Goal: Complete application form

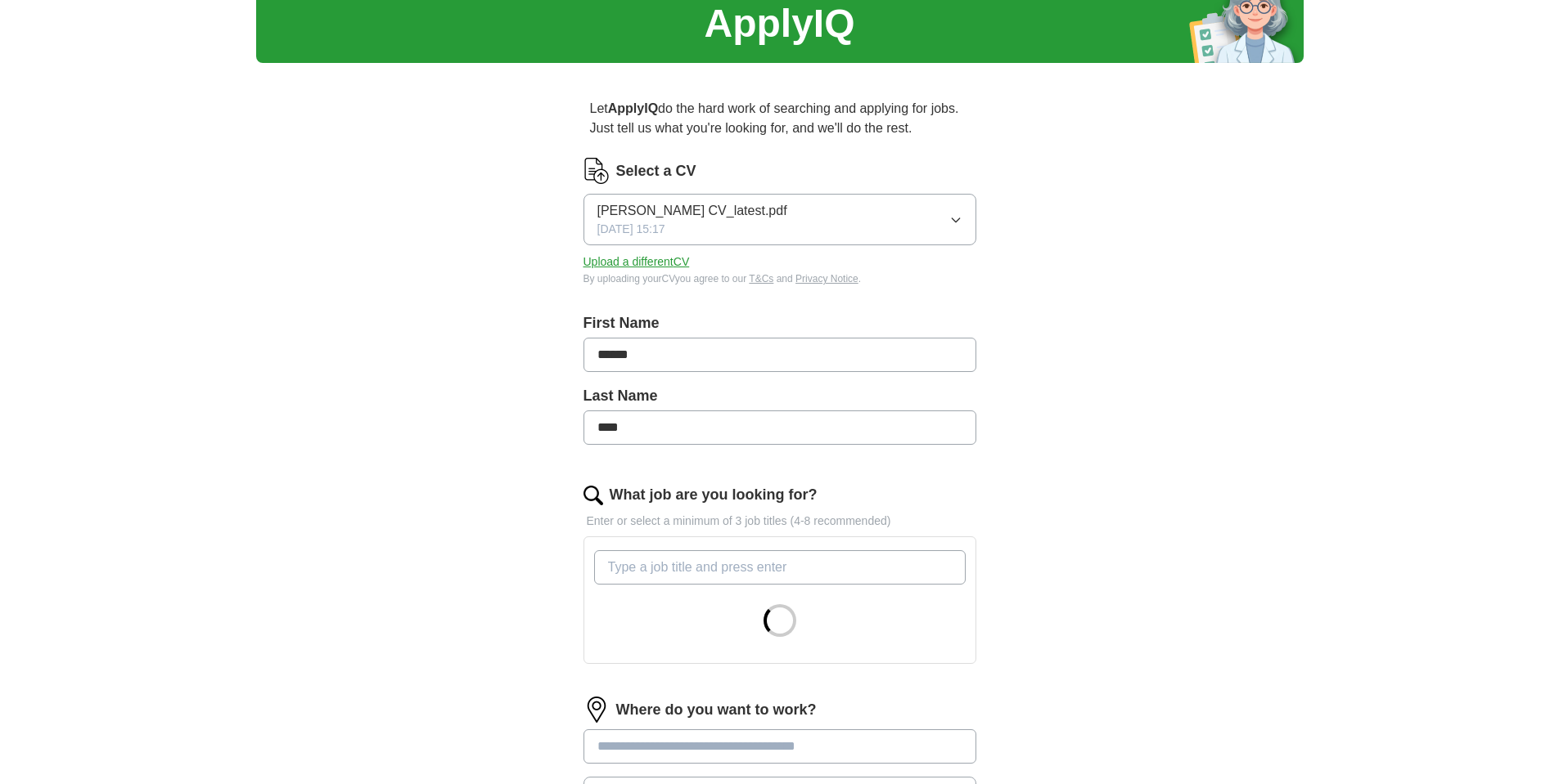
scroll to position [196, 0]
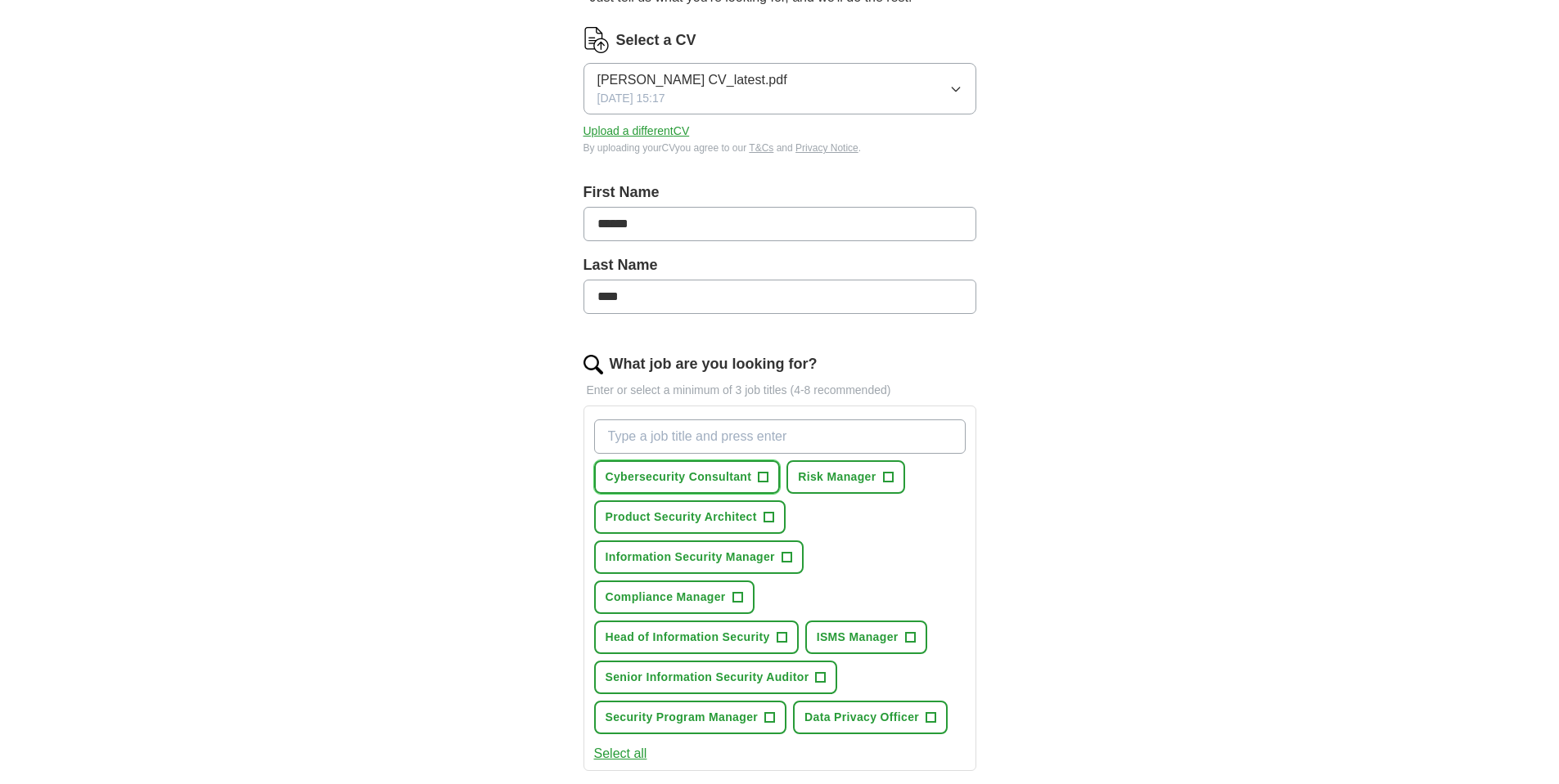
click at [766, 479] on span "+" at bounding box center [764, 477] width 10 height 13
click at [883, 479] on span "+" at bounding box center [888, 477] width 10 height 13
click at [781, 562] on span "+" at bounding box center [786, 558] width 10 height 13
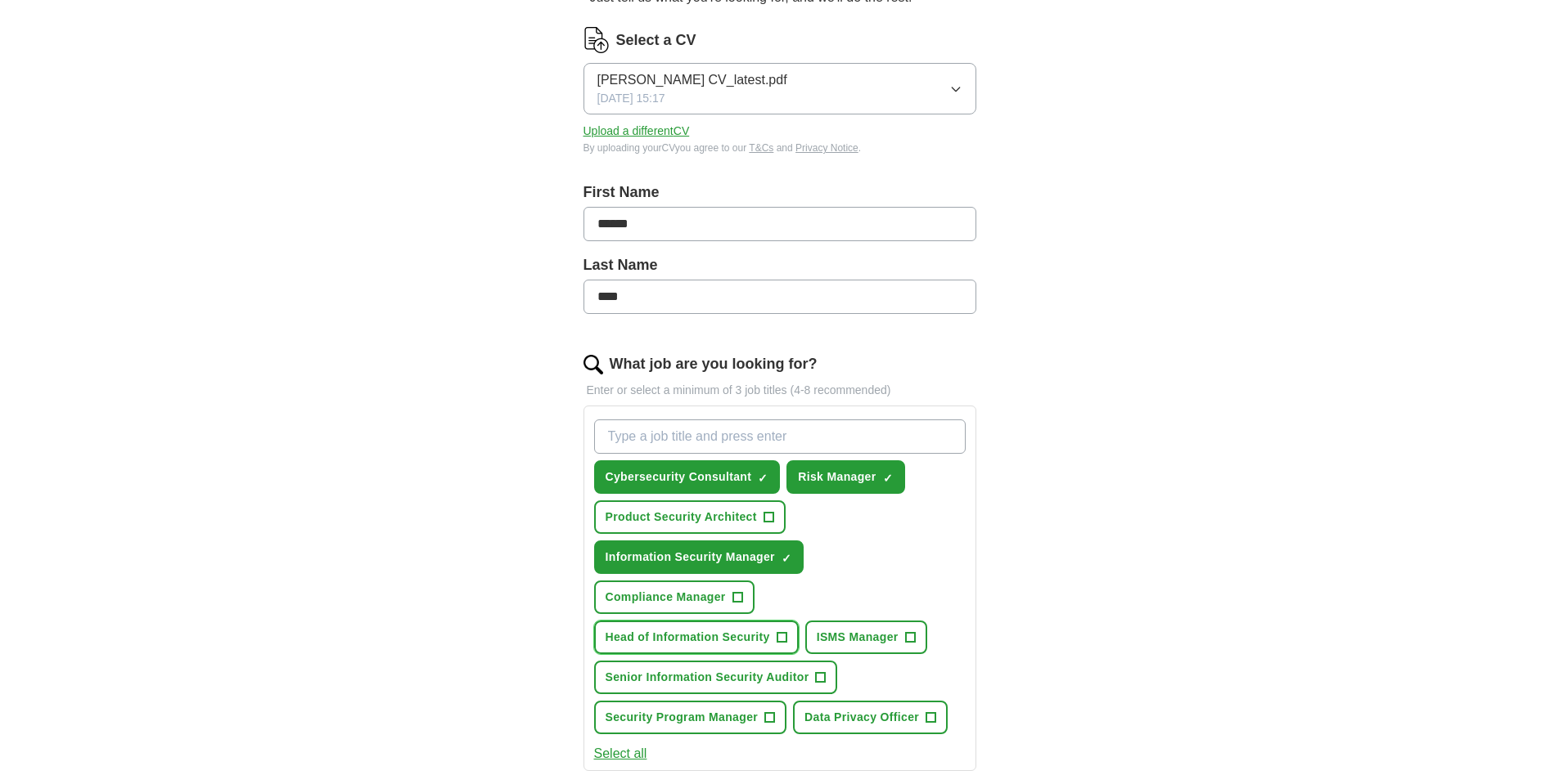
click at [781, 642] on span "+" at bounding box center [781, 637] width 10 height 13
click at [827, 673] on button "Senior Information Security Auditor +" at bounding box center [716, 678] width 244 height 34
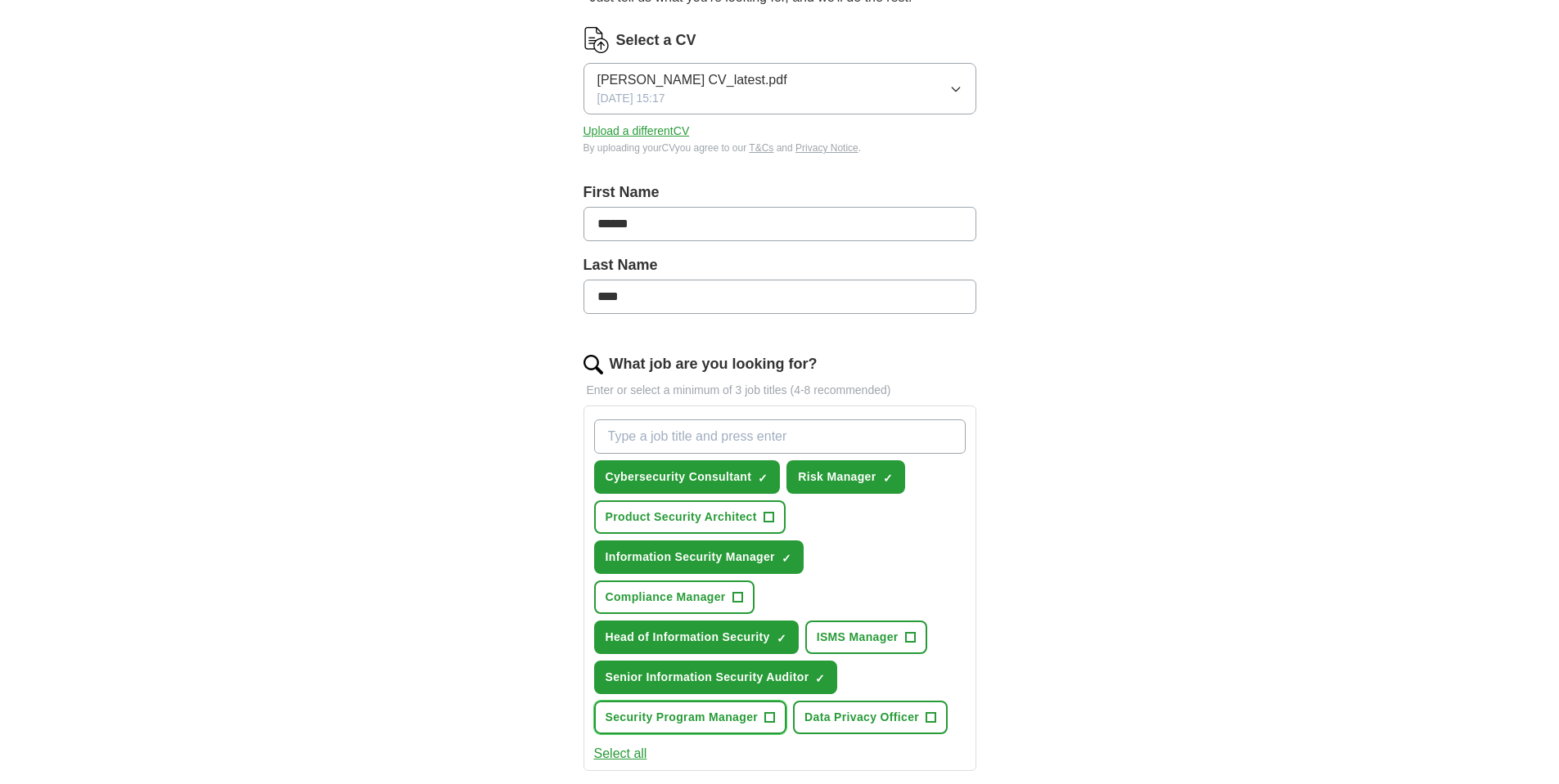
click at [775, 721] on span "+" at bounding box center [771, 718] width 10 height 13
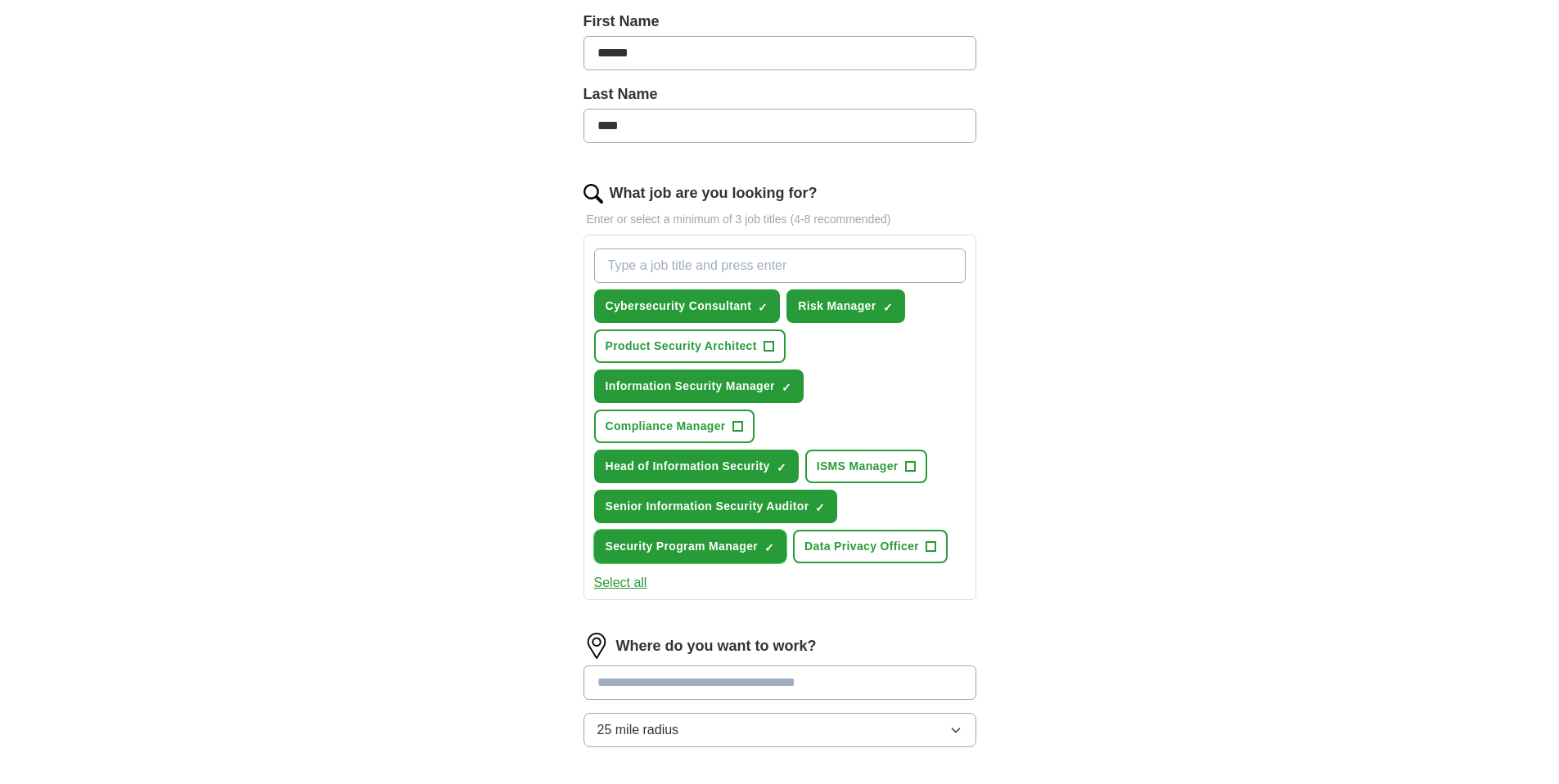
scroll to position [393, 0]
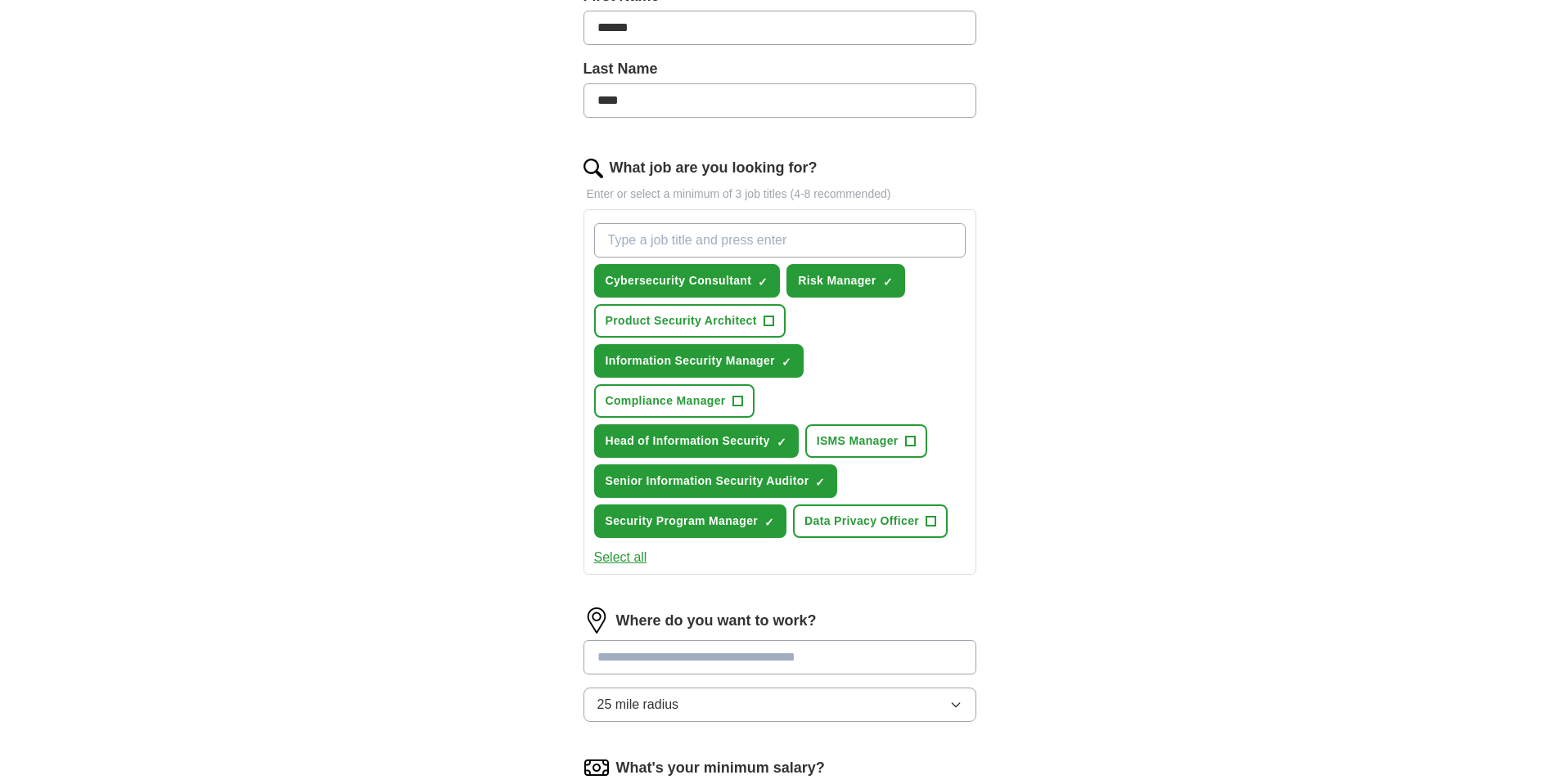
click at [627, 561] on button "Select all" at bounding box center [621, 558] width 54 height 20
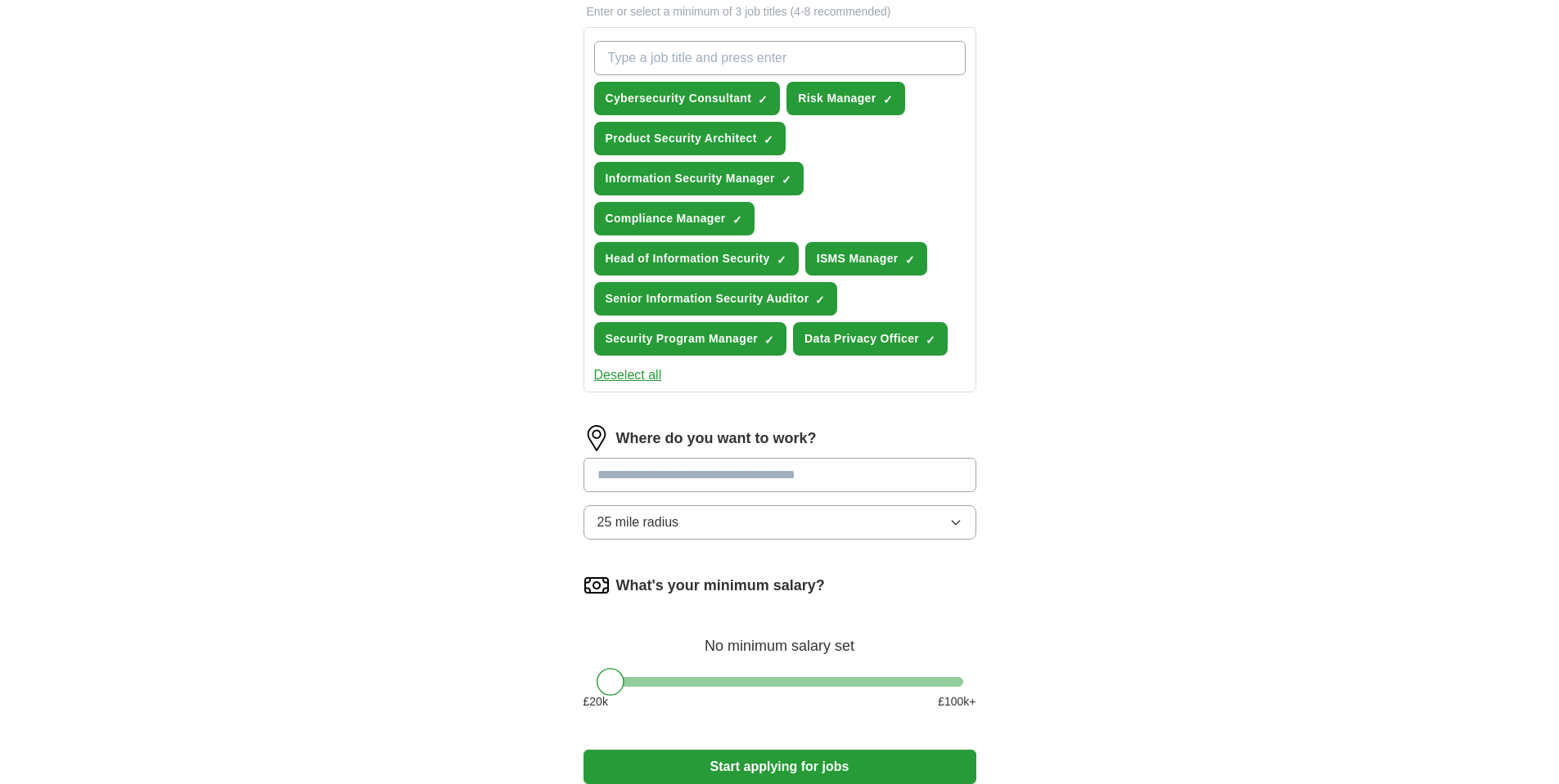
scroll to position [588, 0]
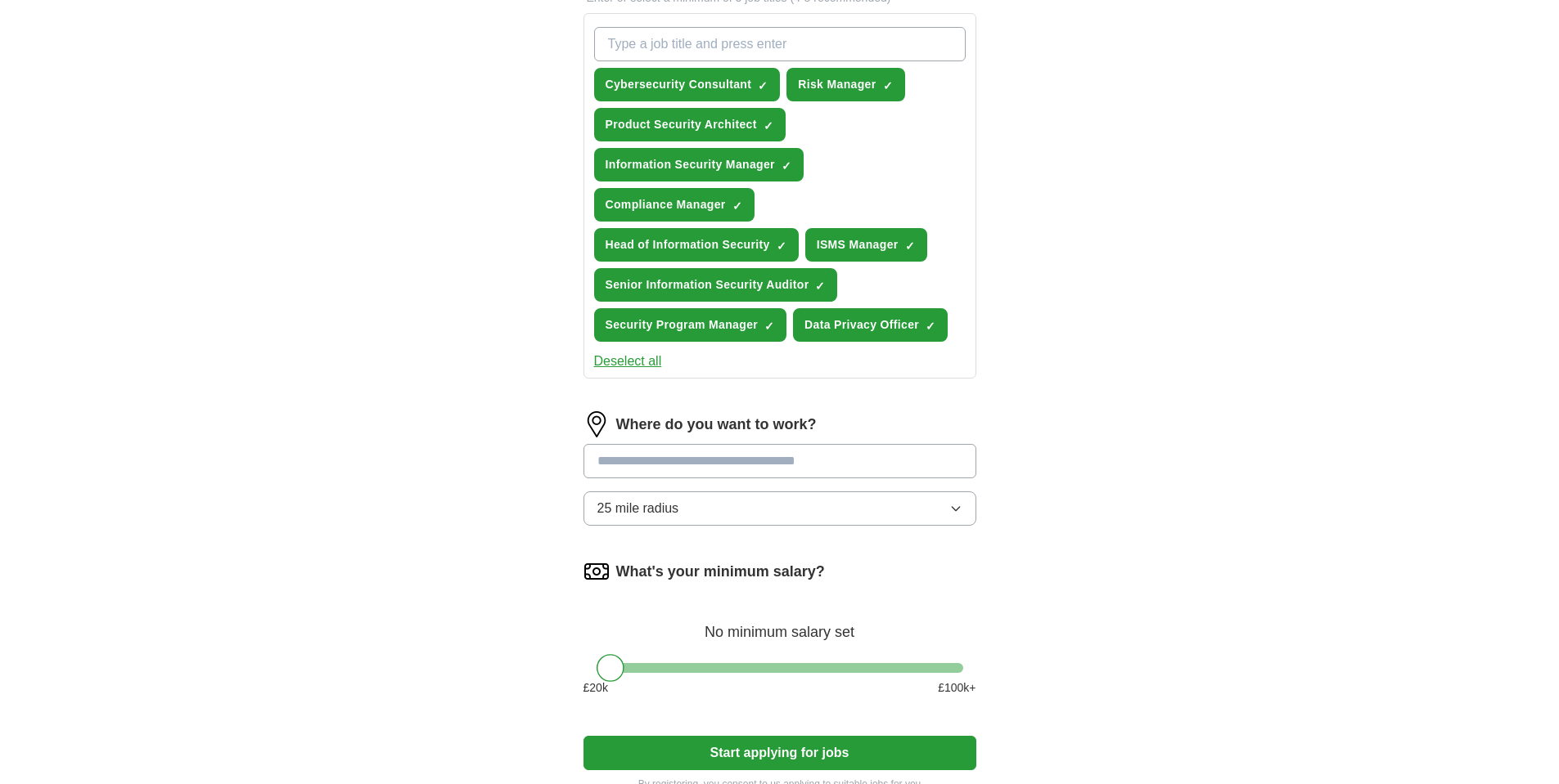
click at [938, 462] on input at bounding box center [780, 461] width 393 height 35
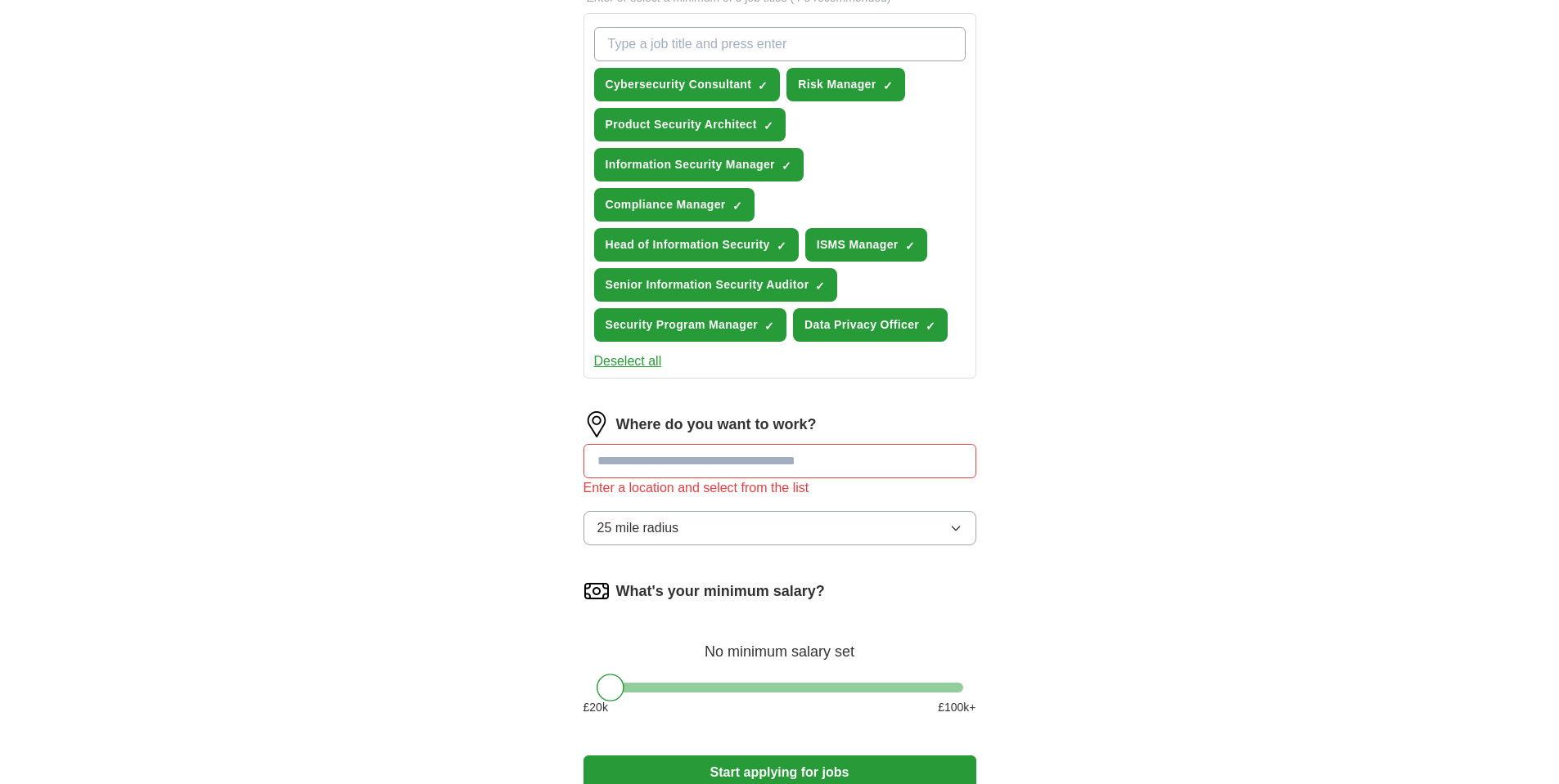
click at [962, 505] on div "Where do you want to work? Enter a location and select from the list 25 mile ra…" at bounding box center [780, 485] width 393 height 147
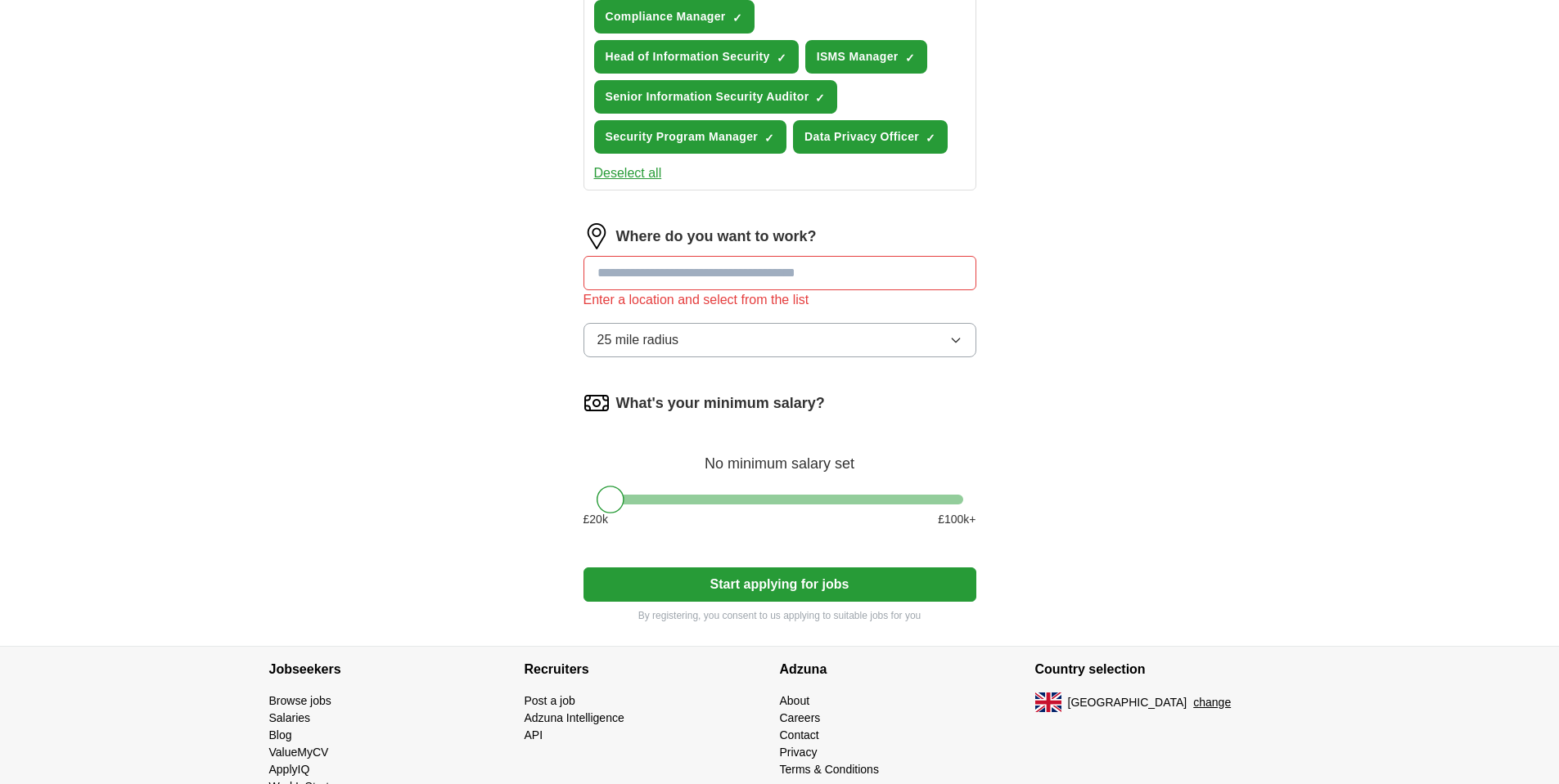
scroll to position [785, 0]
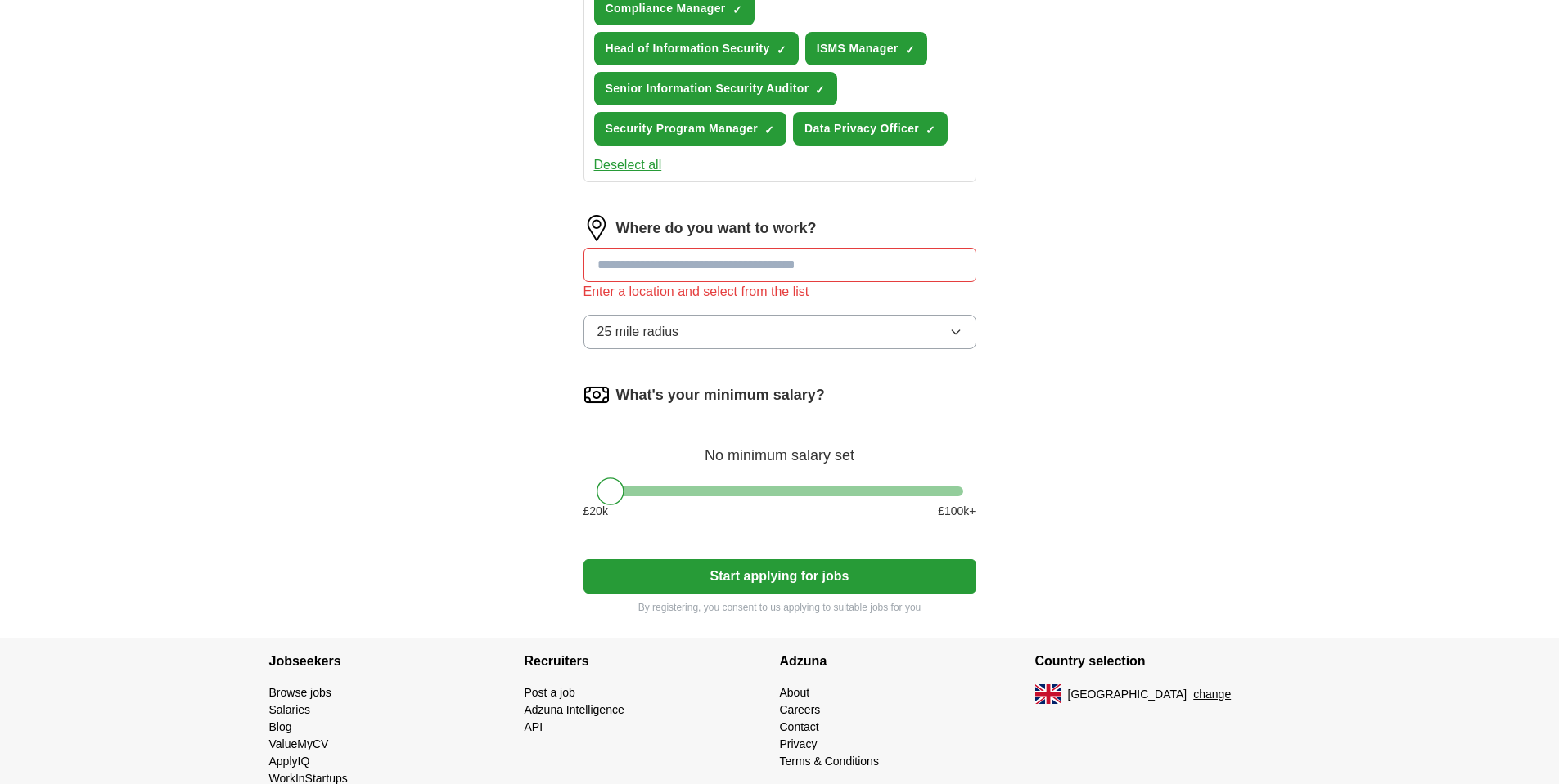
click at [765, 261] on input at bounding box center [780, 265] width 393 height 35
click at [952, 335] on icon "button" at bounding box center [955, 331] width 13 height 13
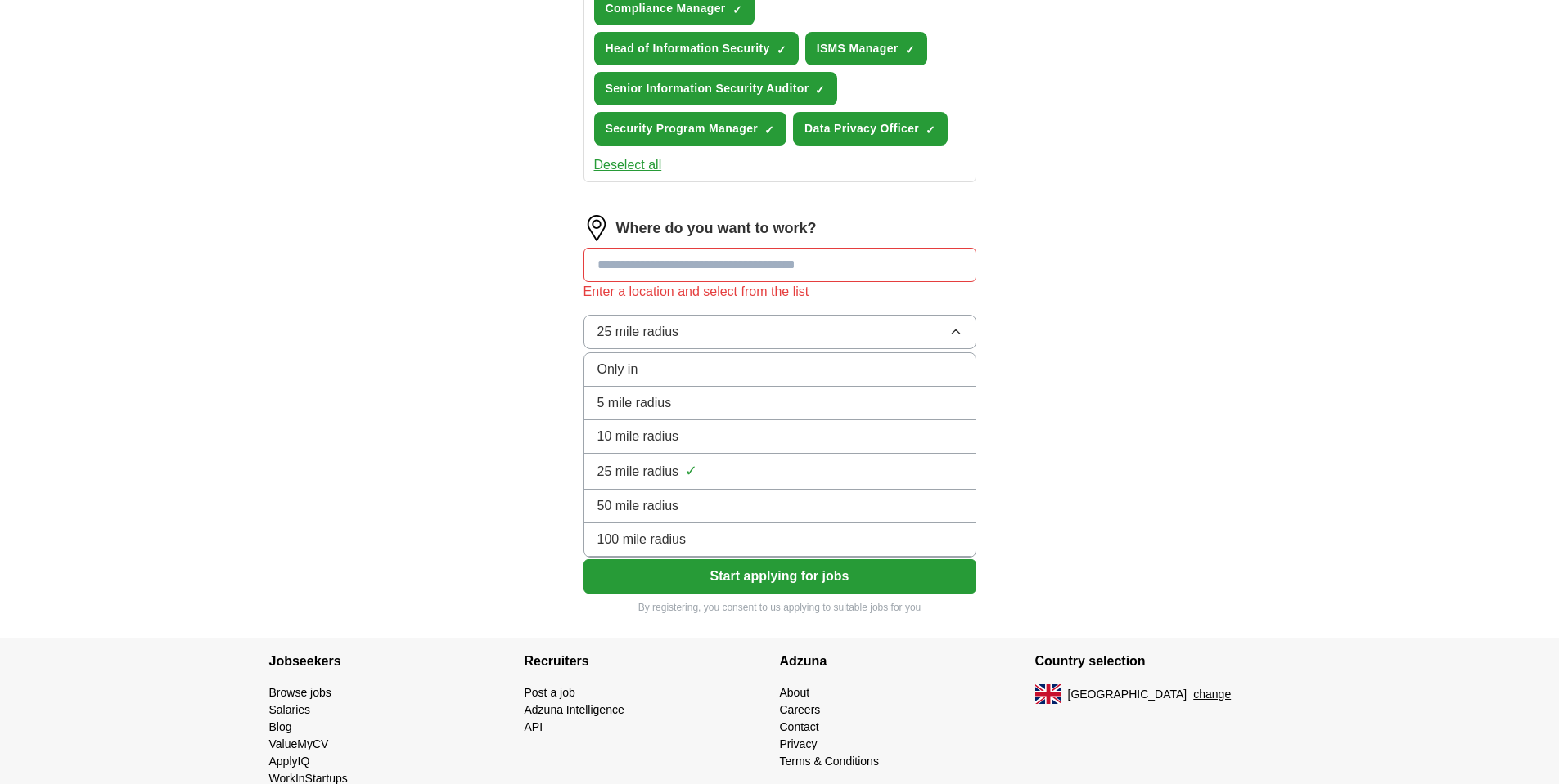
click at [953, 336] on icon "button" at bounding box center [955, 331] width 13 height 13
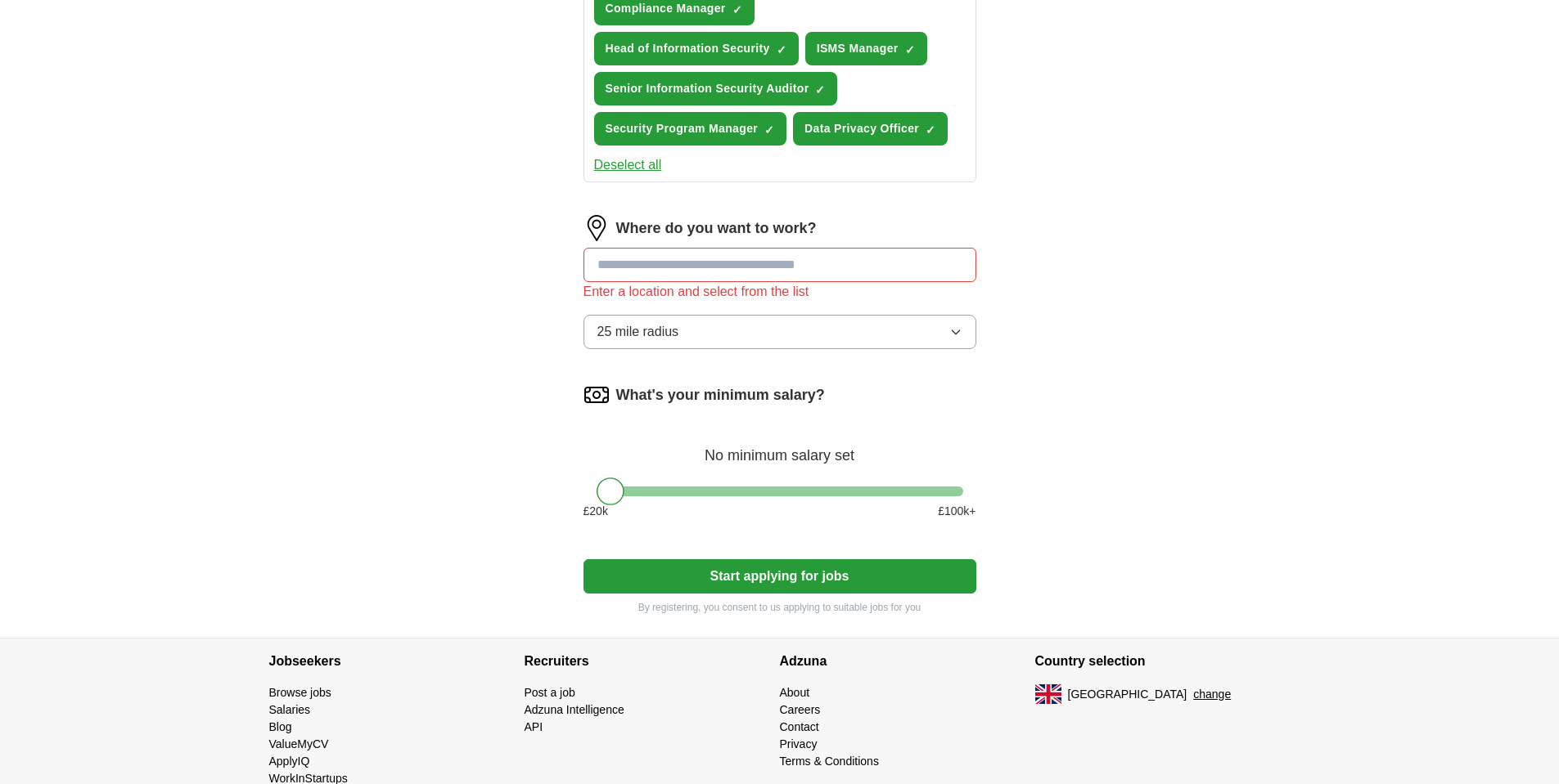
click at [781, 269] on input at bounding box center [780, 265] width 393 height 35
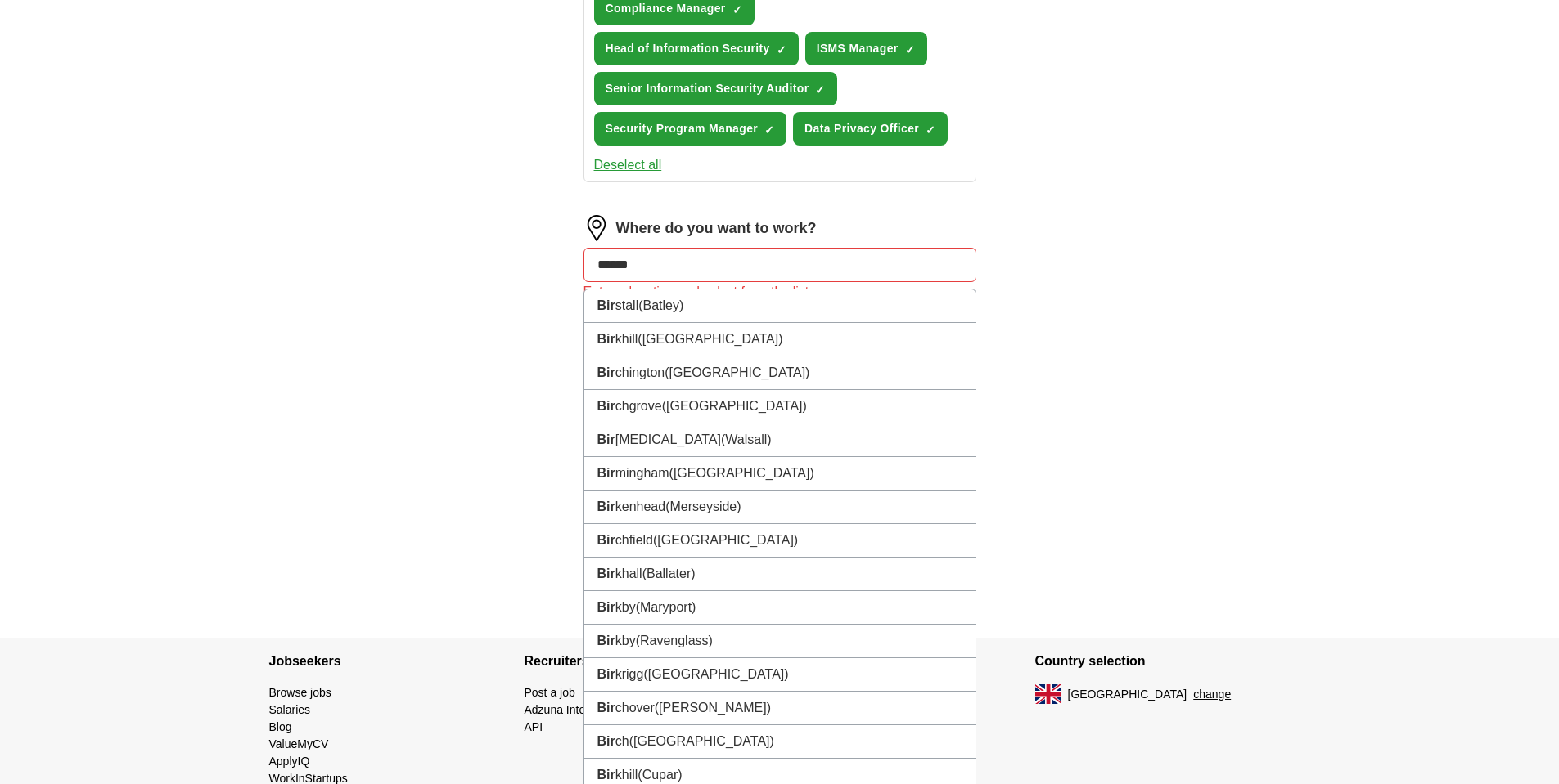
type input "*******"
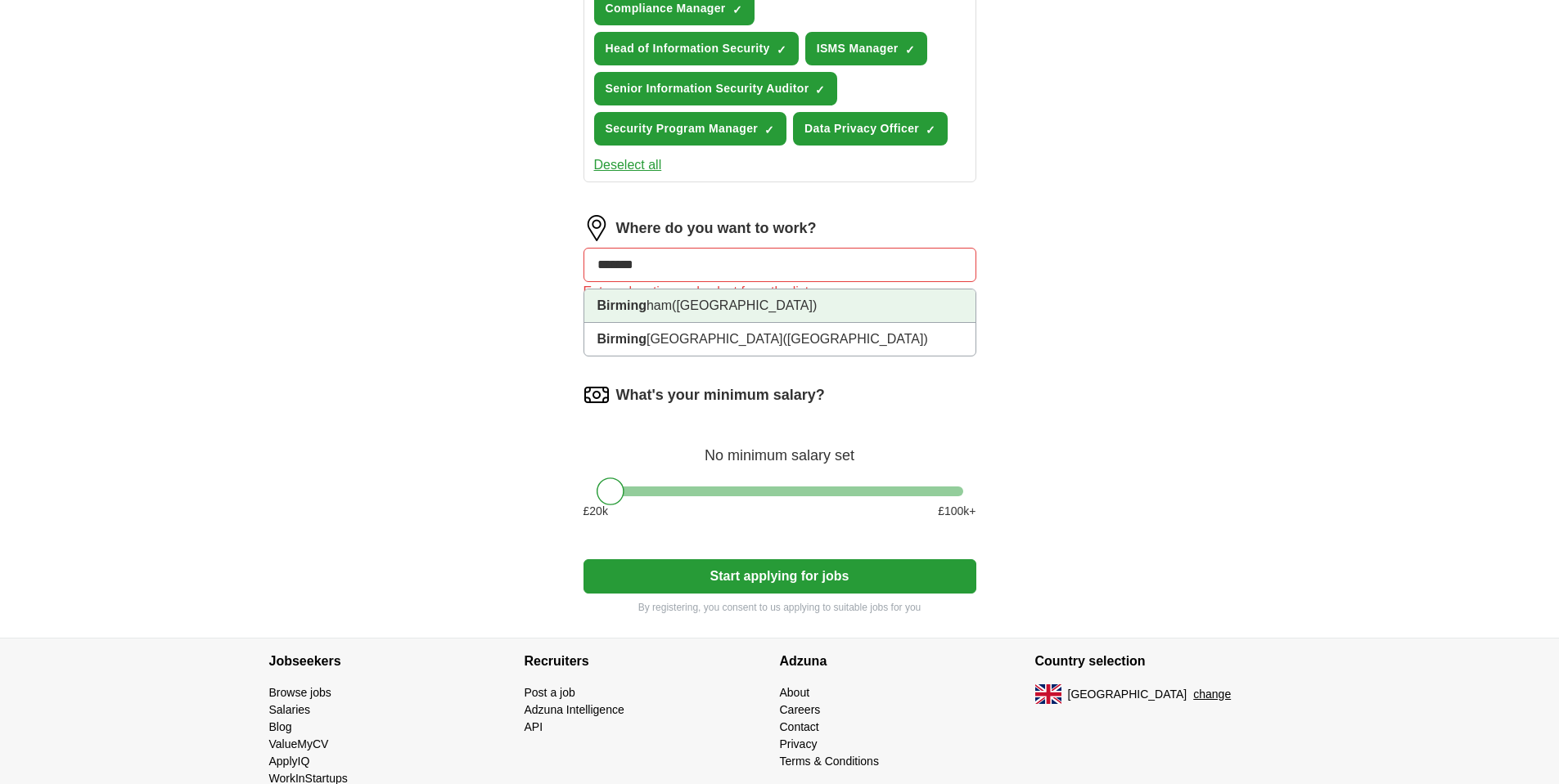
click at [745, 305] on span "([GEOGRAPHIC_DATA])" at bounding box center [745, 306] width 145 height 14
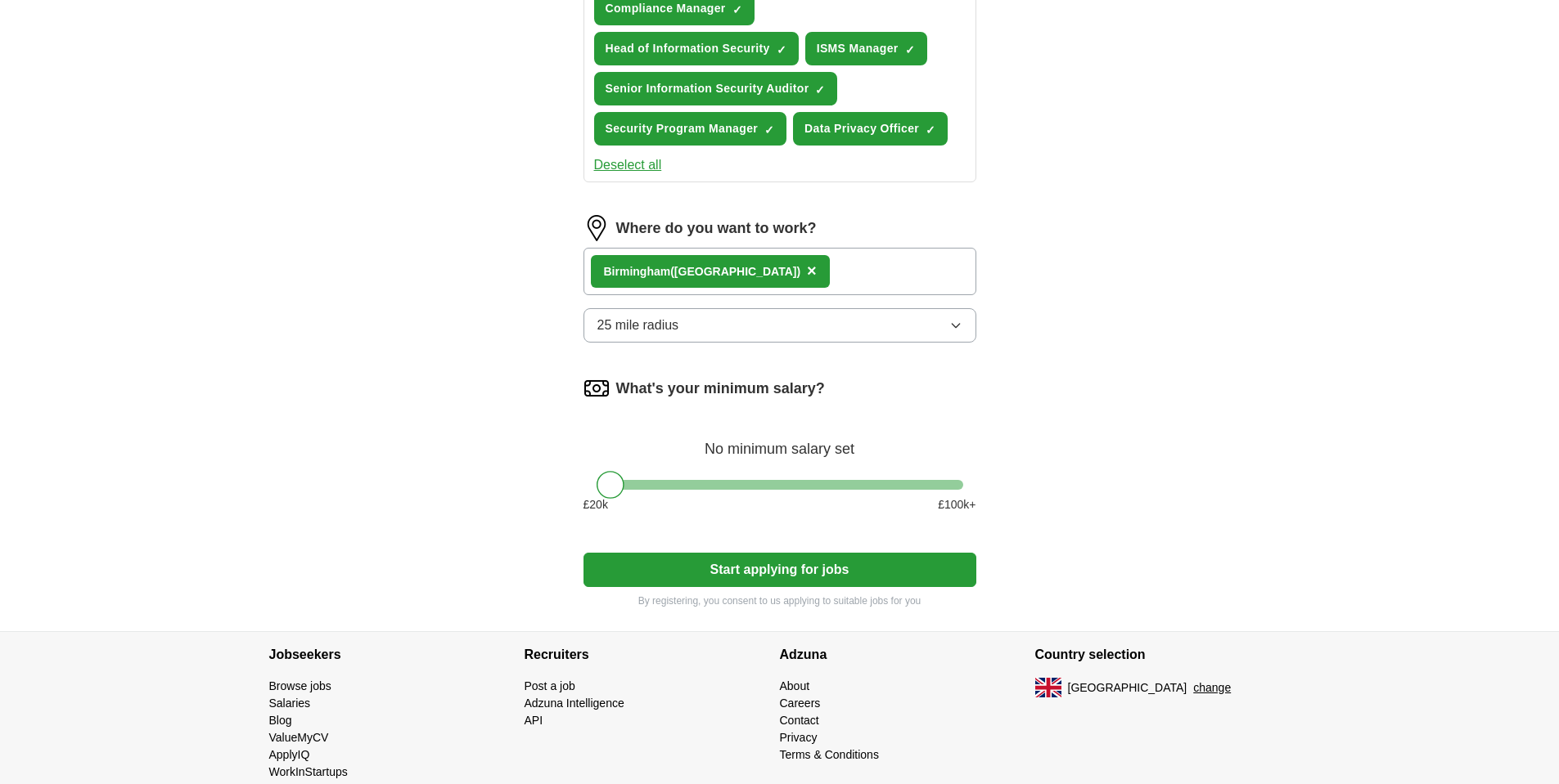
click at [958, 324] on icon "button" at bounding box center [955, 326] width 7 height 4
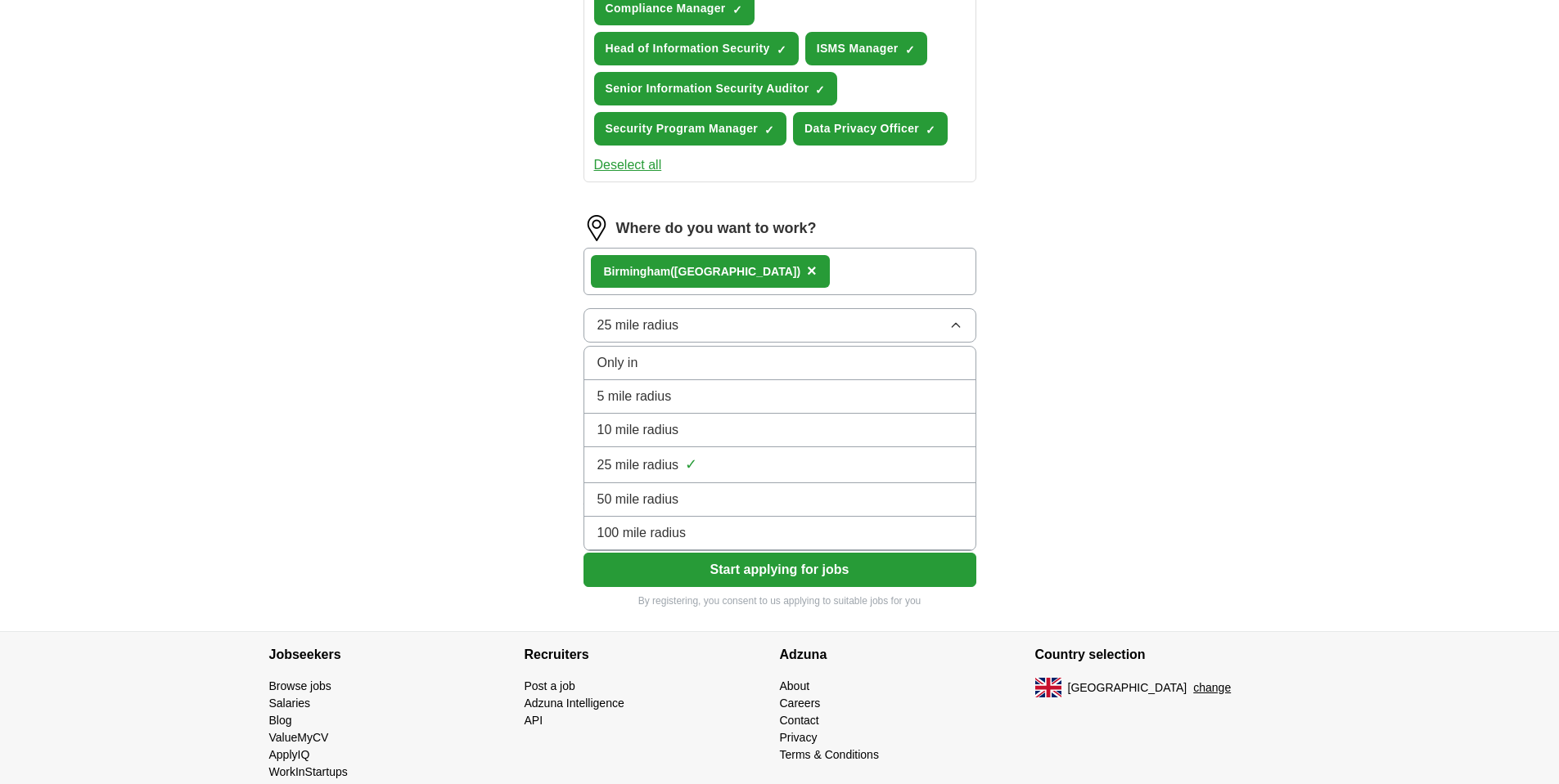
click at [712, 524] on div "100 mile radius" at bounding box center [780, 534] width 365 height 20
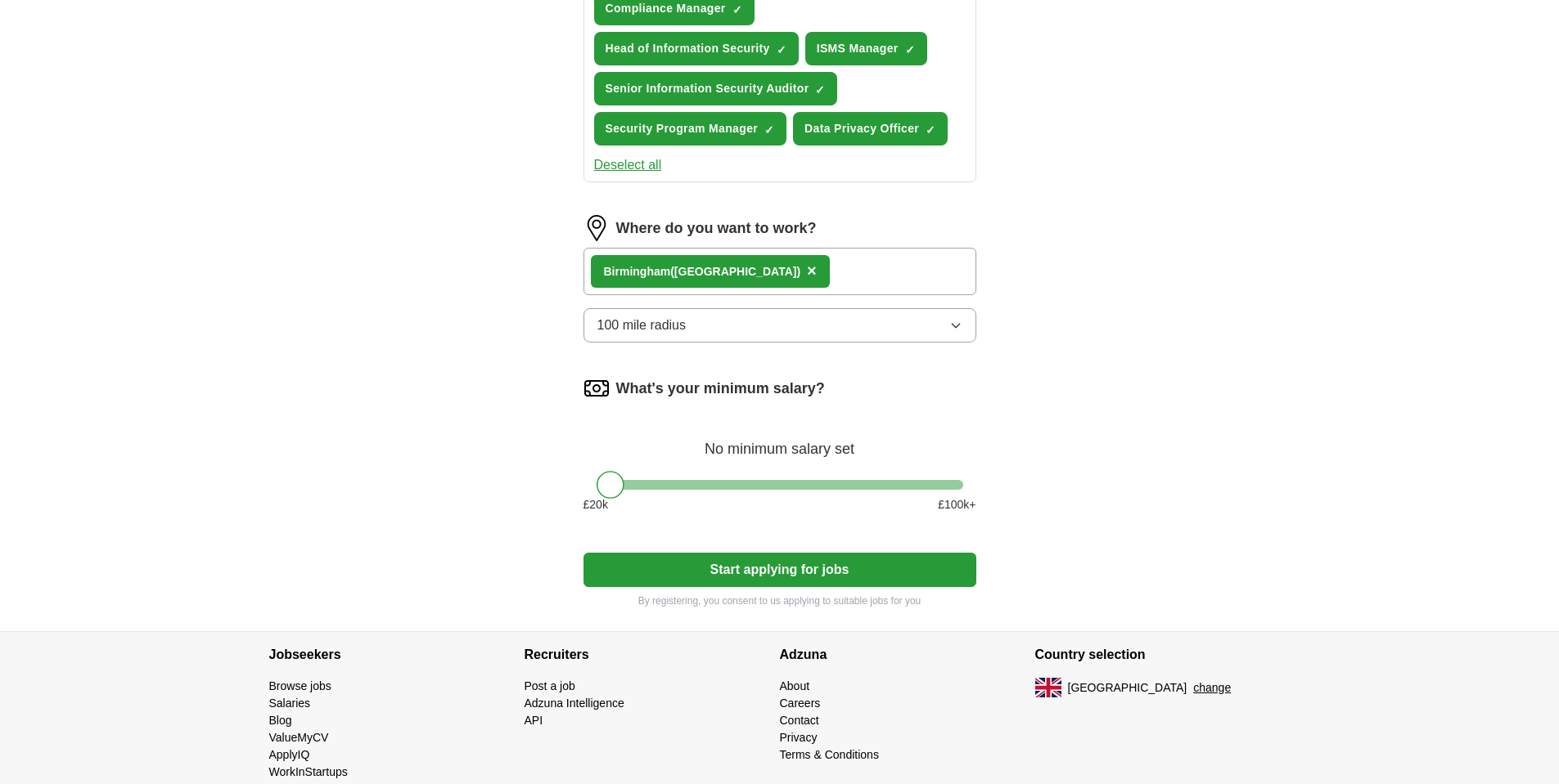
click at [729, 477] on div "What's your minimum salary? No minimum salary set £ 20 k £ 100 k+" at bounding box center [780, 451] width 393 height 151
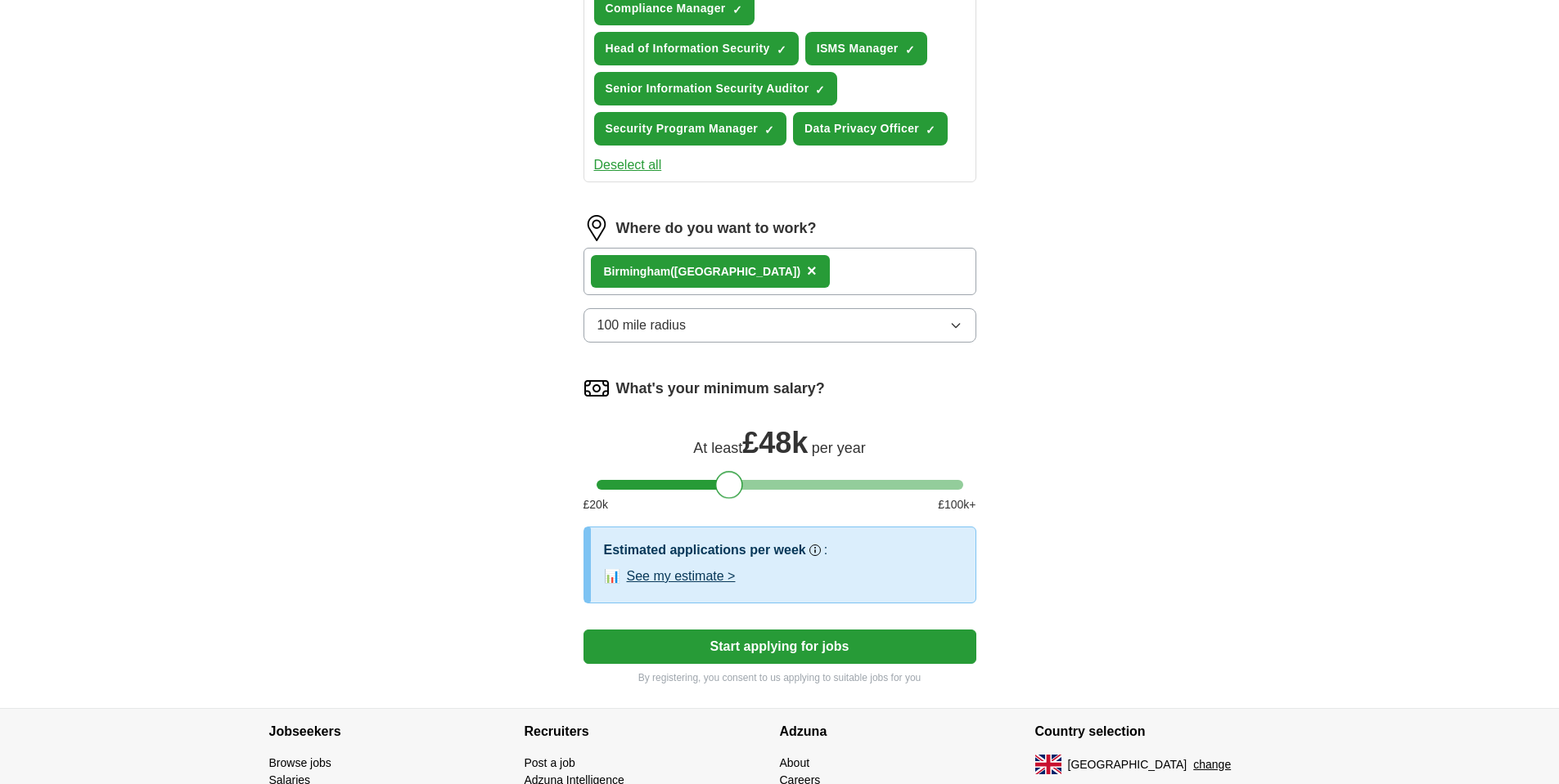
click at [728, 482] on div at bounding box center [780, 485] width 366 height 10
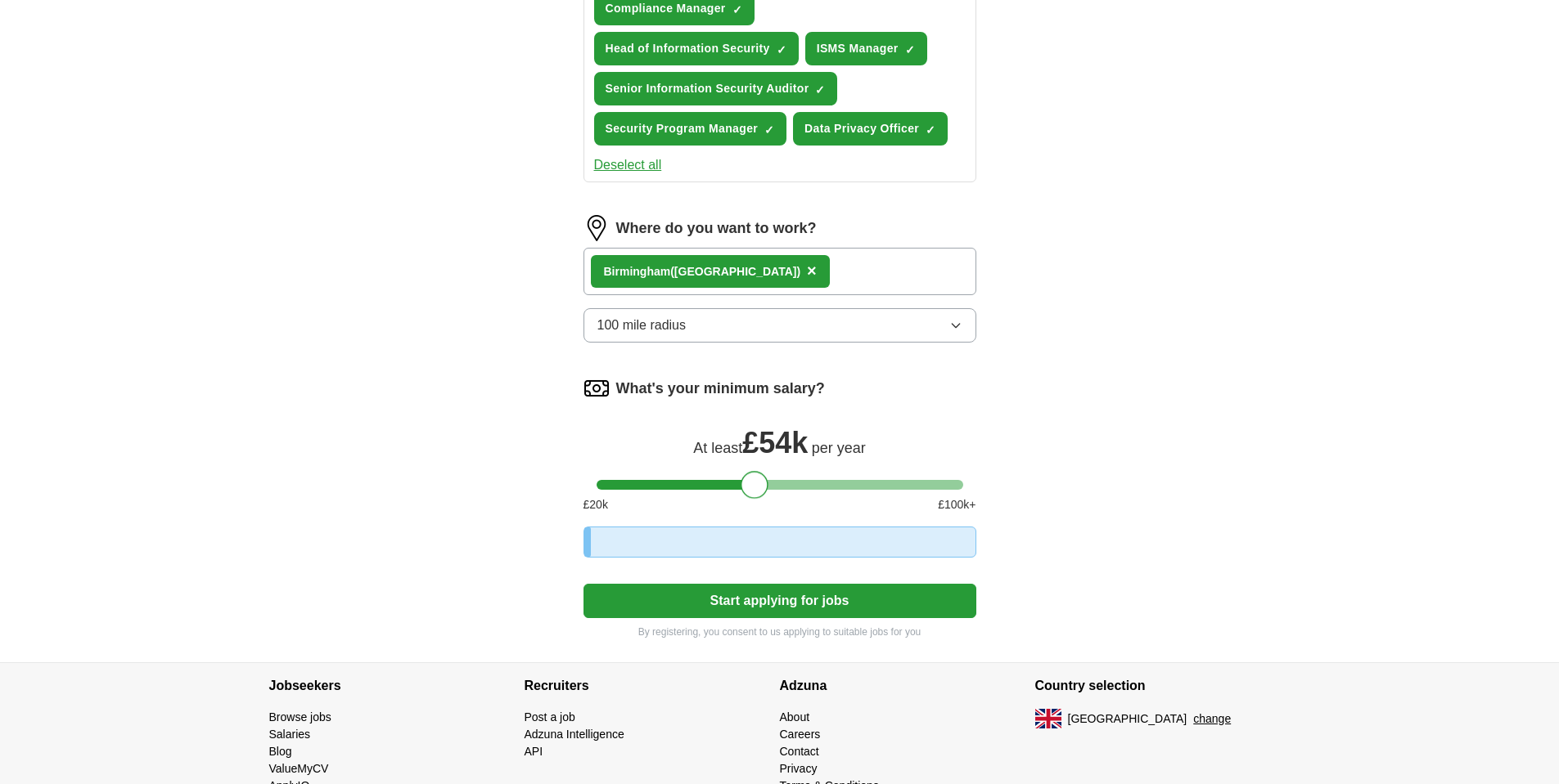
click at [752, 483] on div at bounding box center [780, 485] width 366 height 10
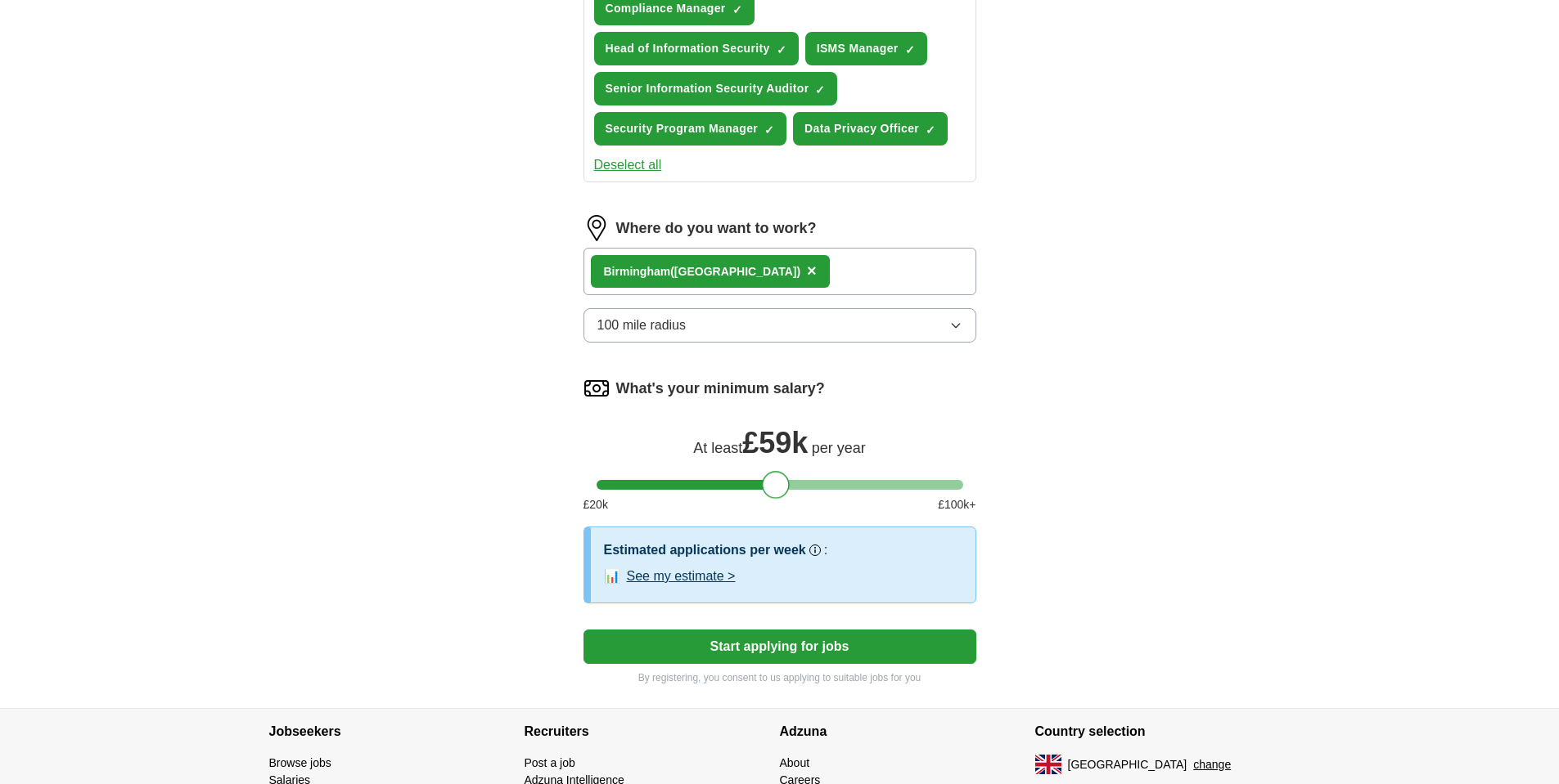
click at [774, 480] on div at bounding box center [780, 485] width 366 height 10
click at [796, 480] on div at bounding box center [780, 485] width 366 height 10
click at [753, 648] on button "Start applying for jobs" at bounding box center [780, 647] width 393 height 35
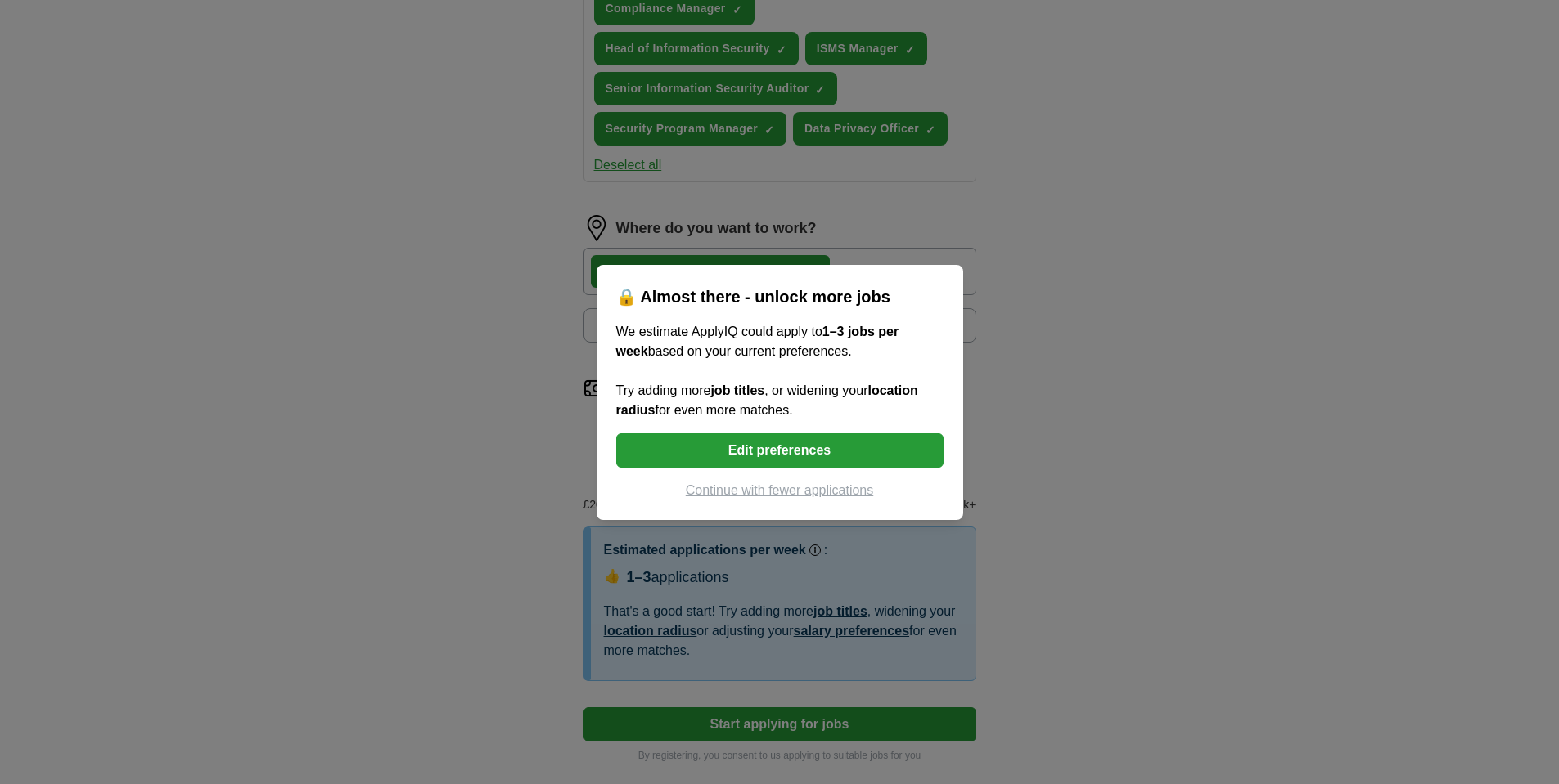
click at [837, 449] on button "Edit preferences" at bounding box center [780, 451] width 328 height 35
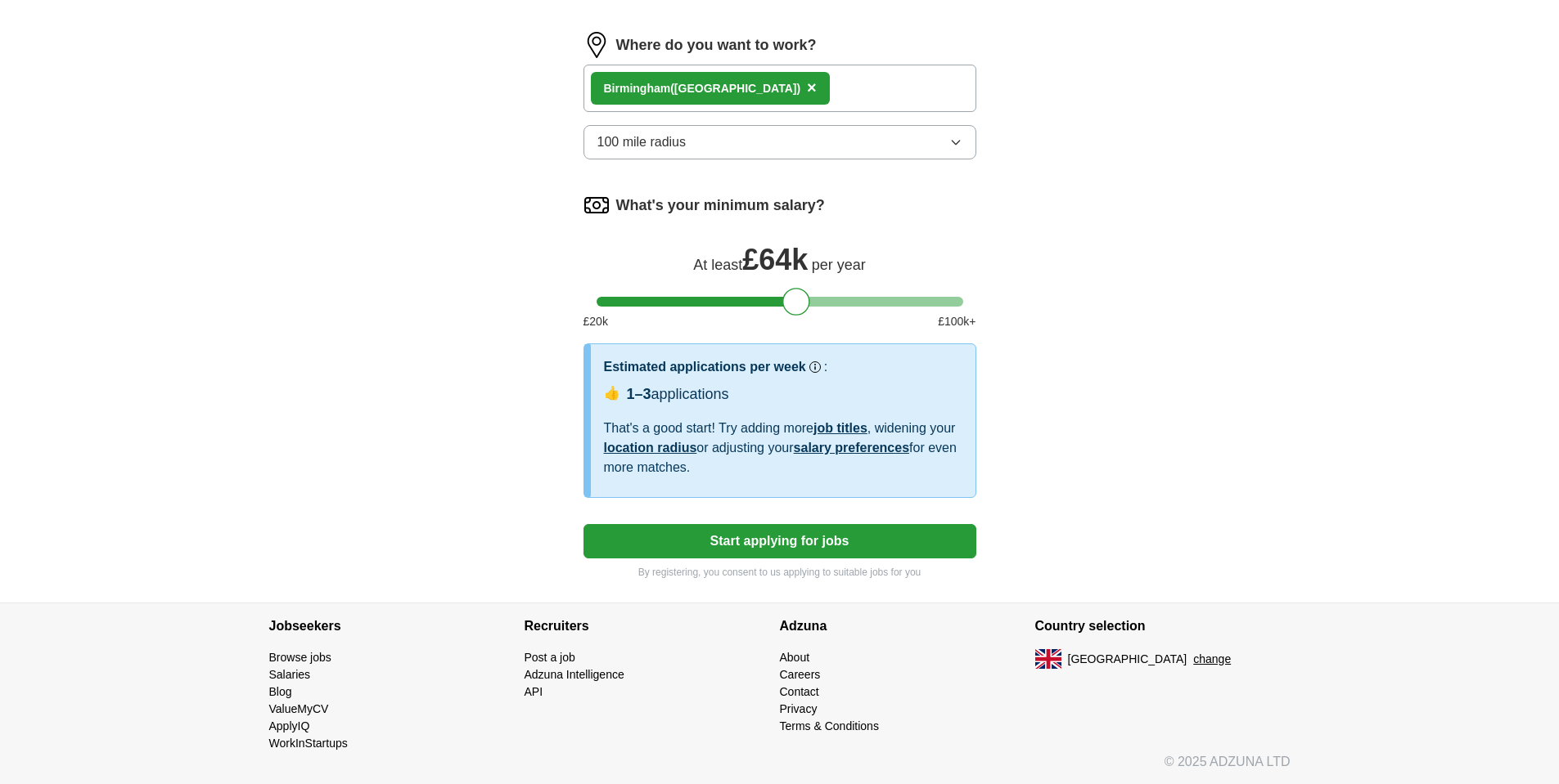
scroll to position [970, 0]
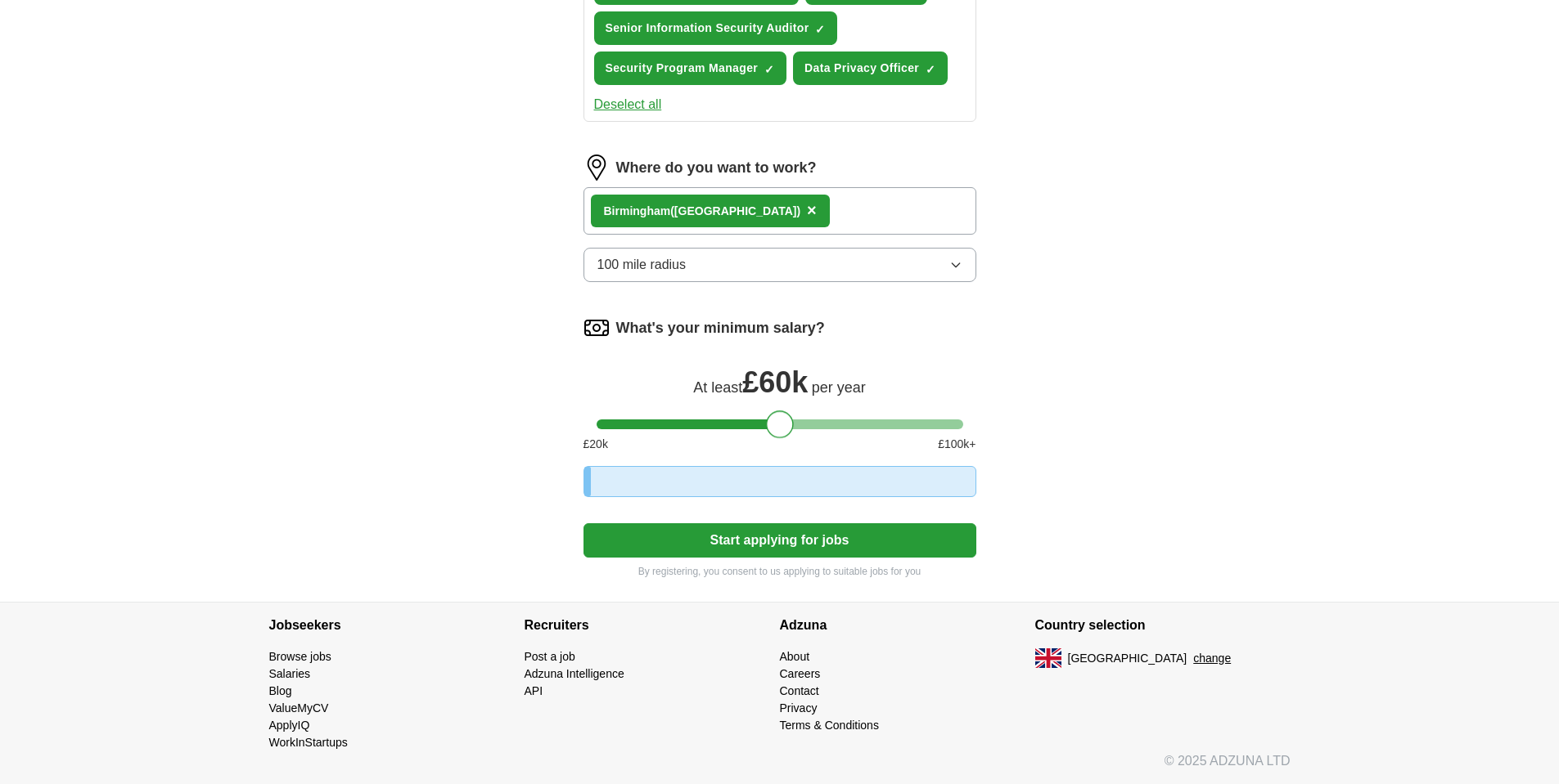
click at [780, 420] on div at bounding box center [780, 425] width 366 height 10
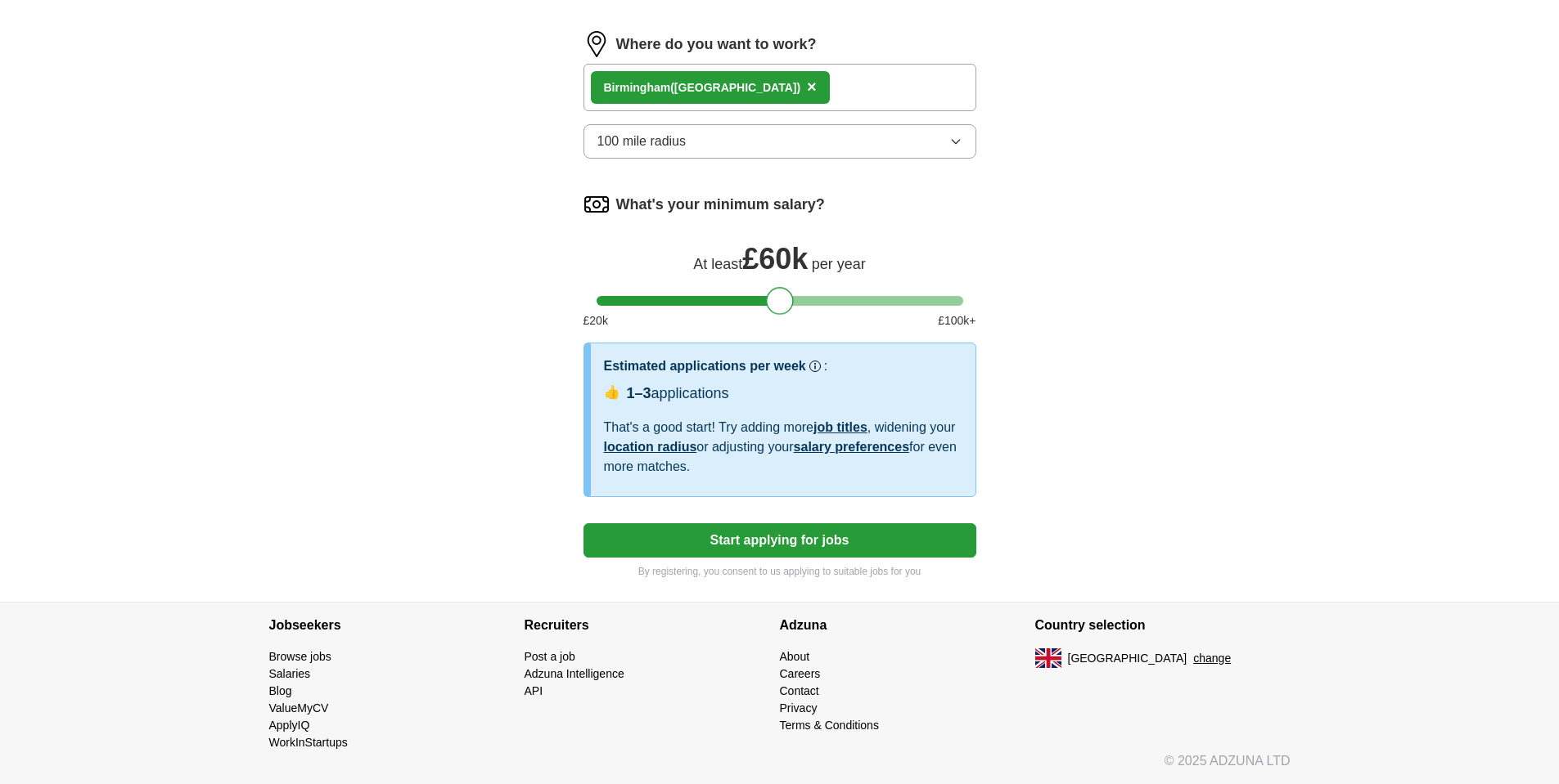
click at [763, 304] on div at bounding box center [780, 301] width 366 height 10
click at [801, 547] on button "Start applying for jobs" at bounding box center [780, 541] width 393 height 35
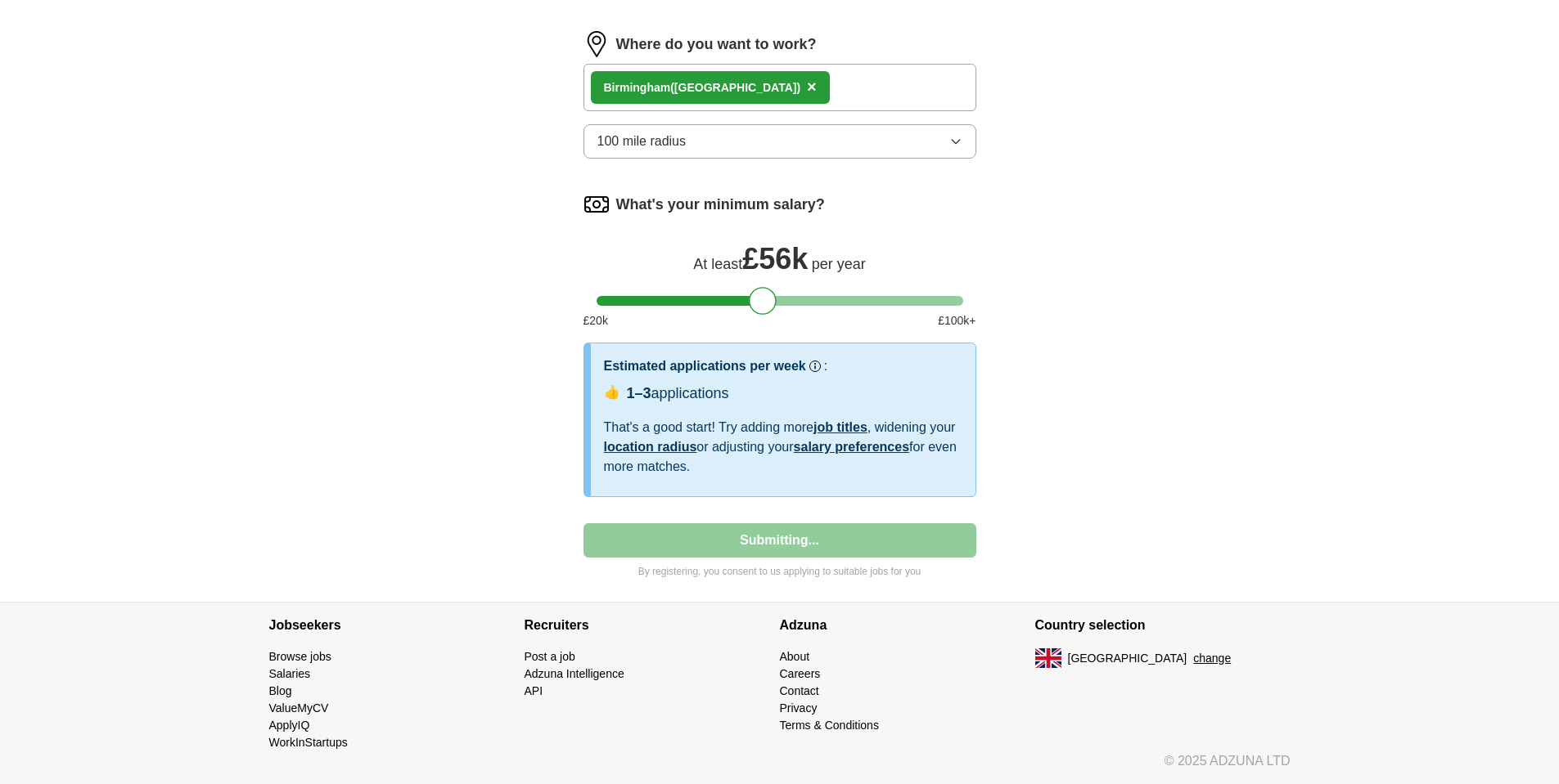
select select "**"
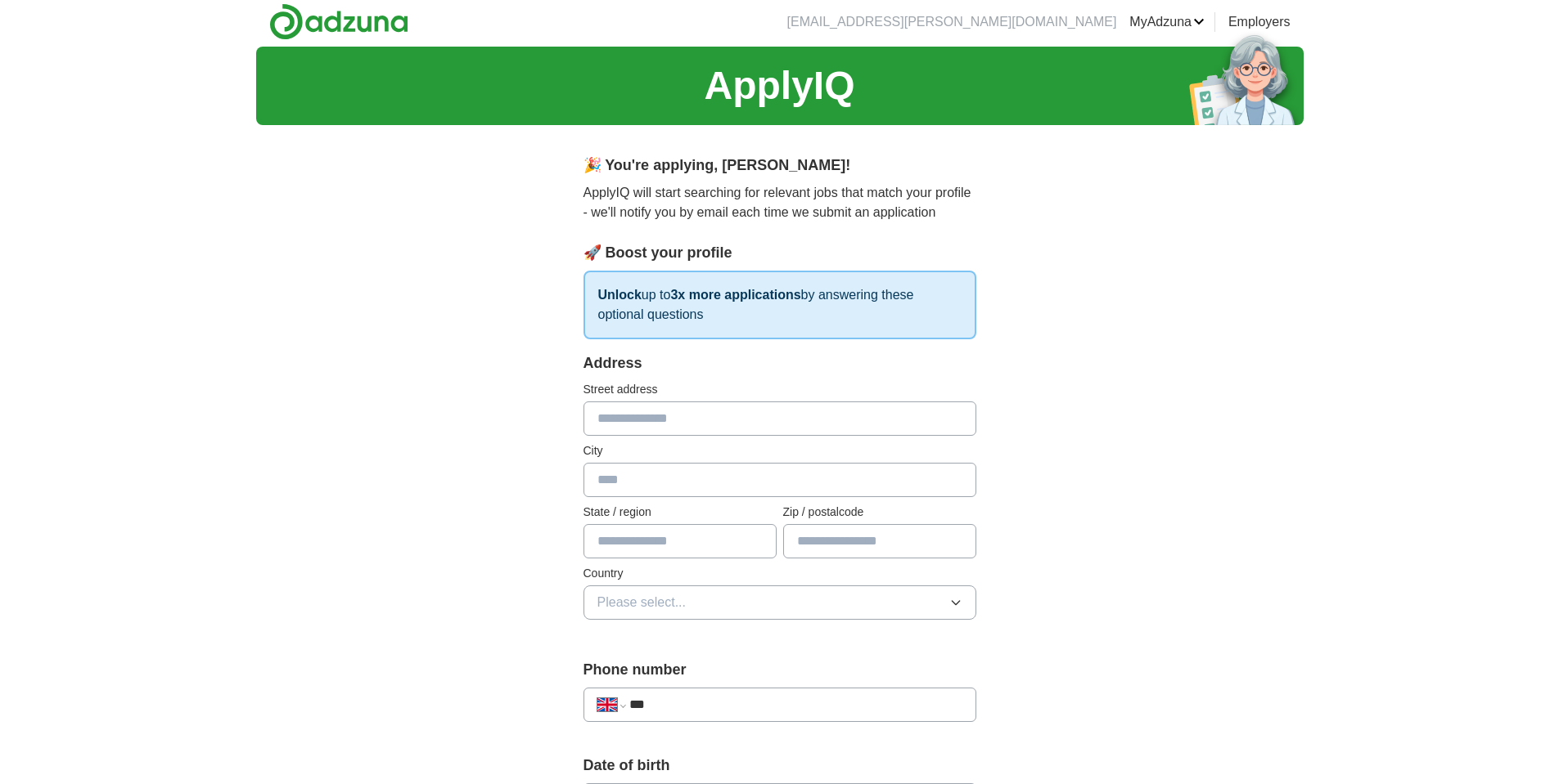
scroll to position [0, 0]
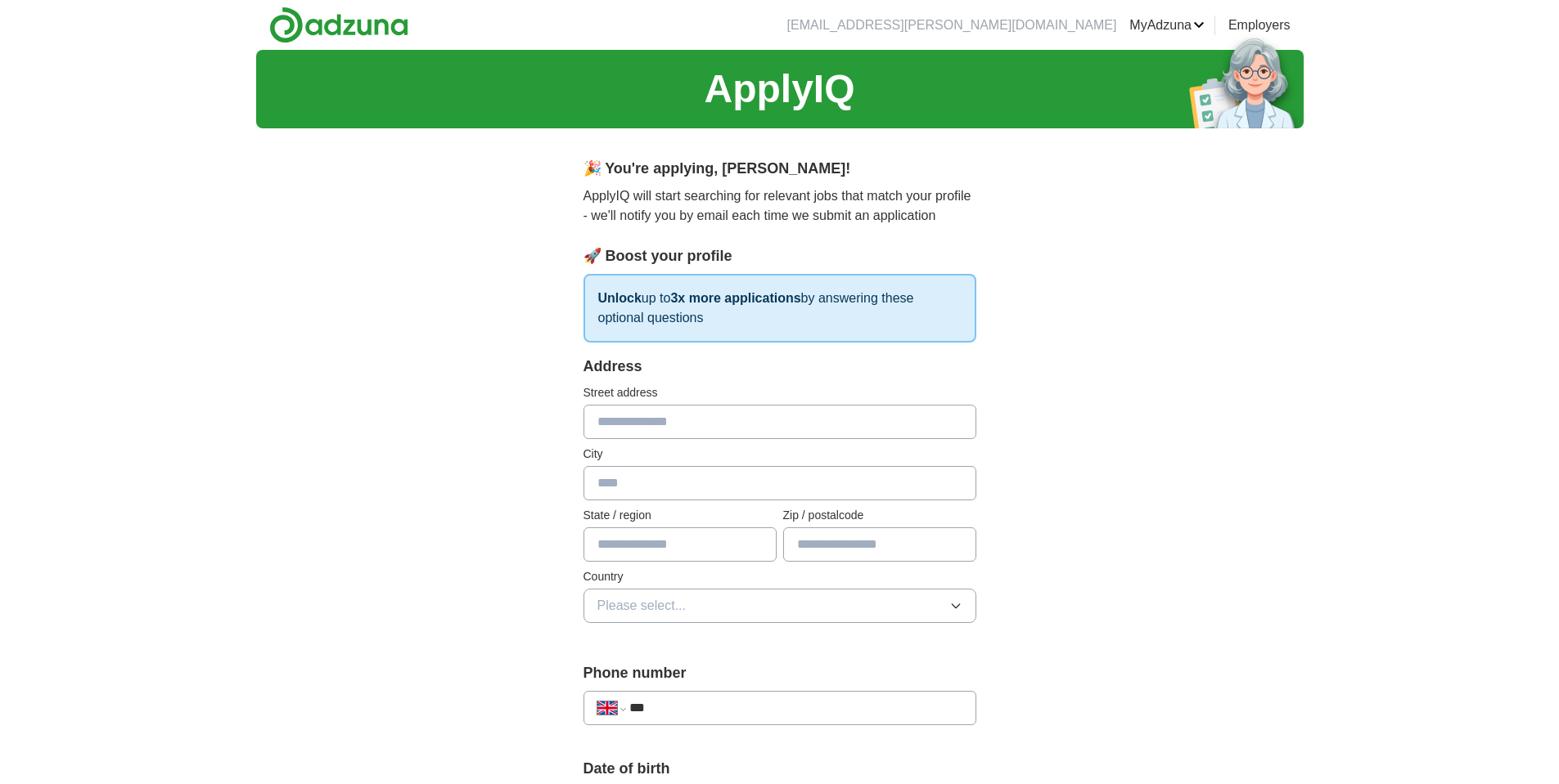
click at [681, 473] on input "text" at bounding box center [780, 483] width 393 height 35
type input "********"
type input "**********"
type input "****"
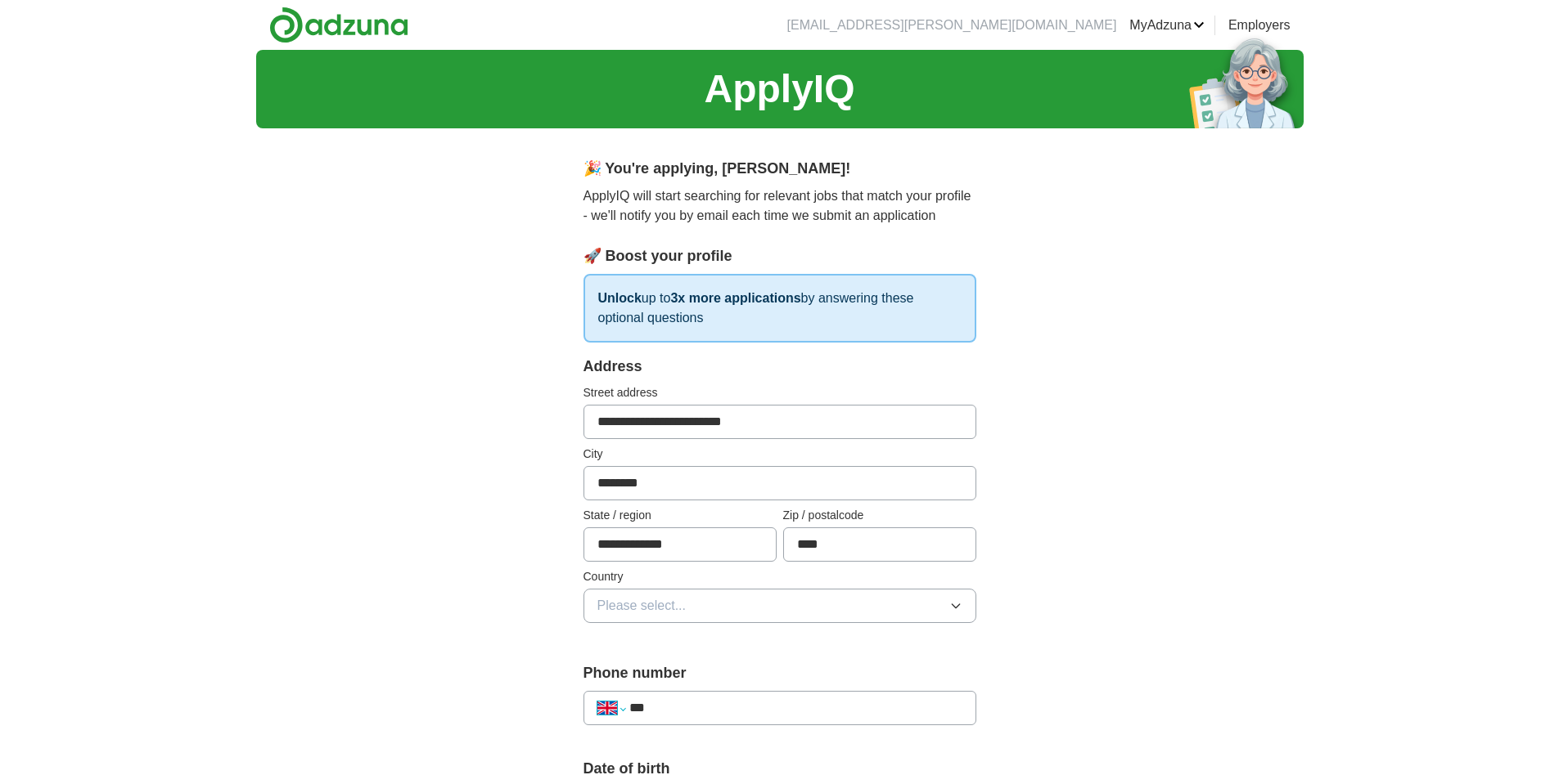
select select "**"
type input "***"
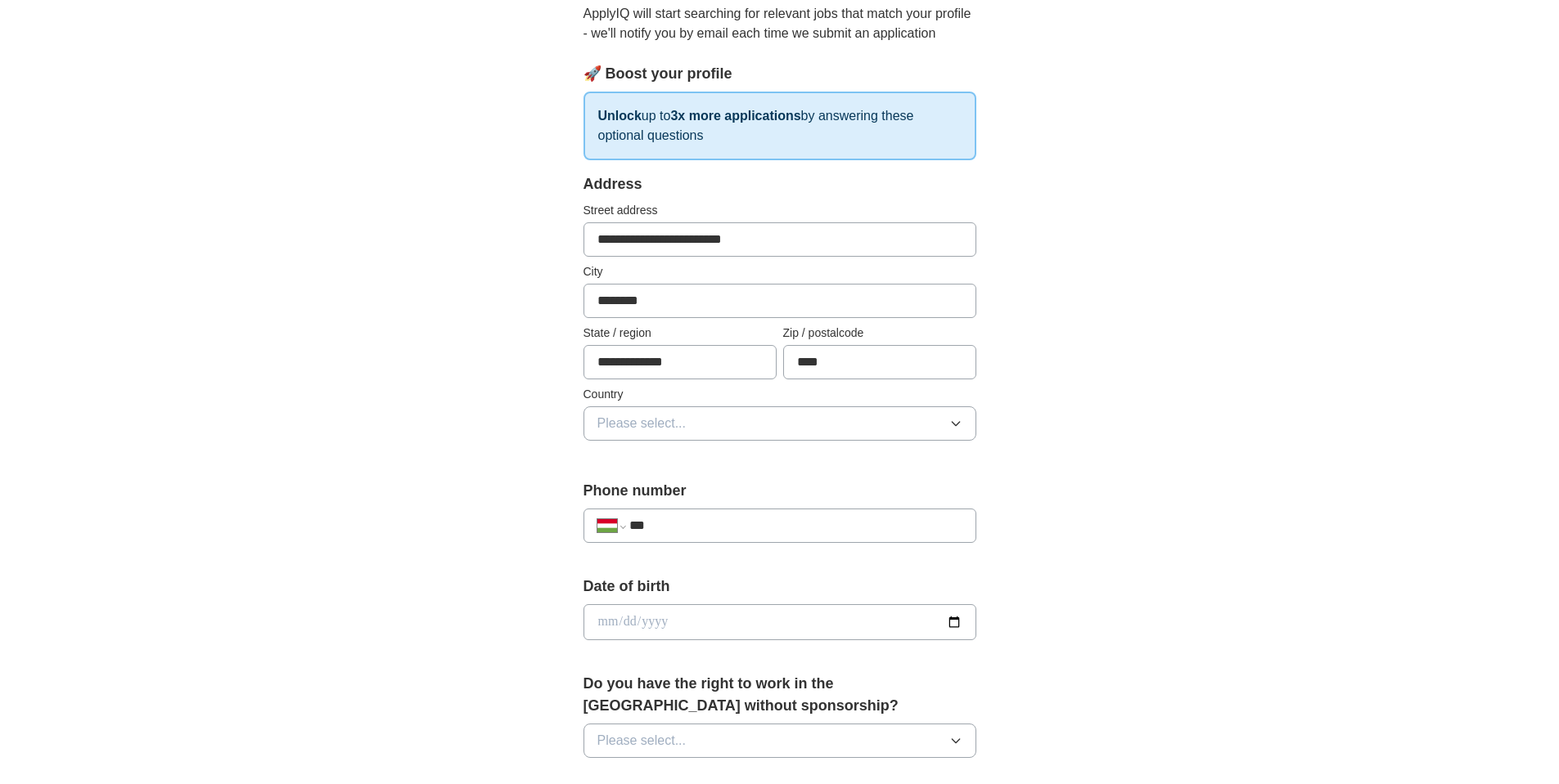
scroll to position [196, 0]
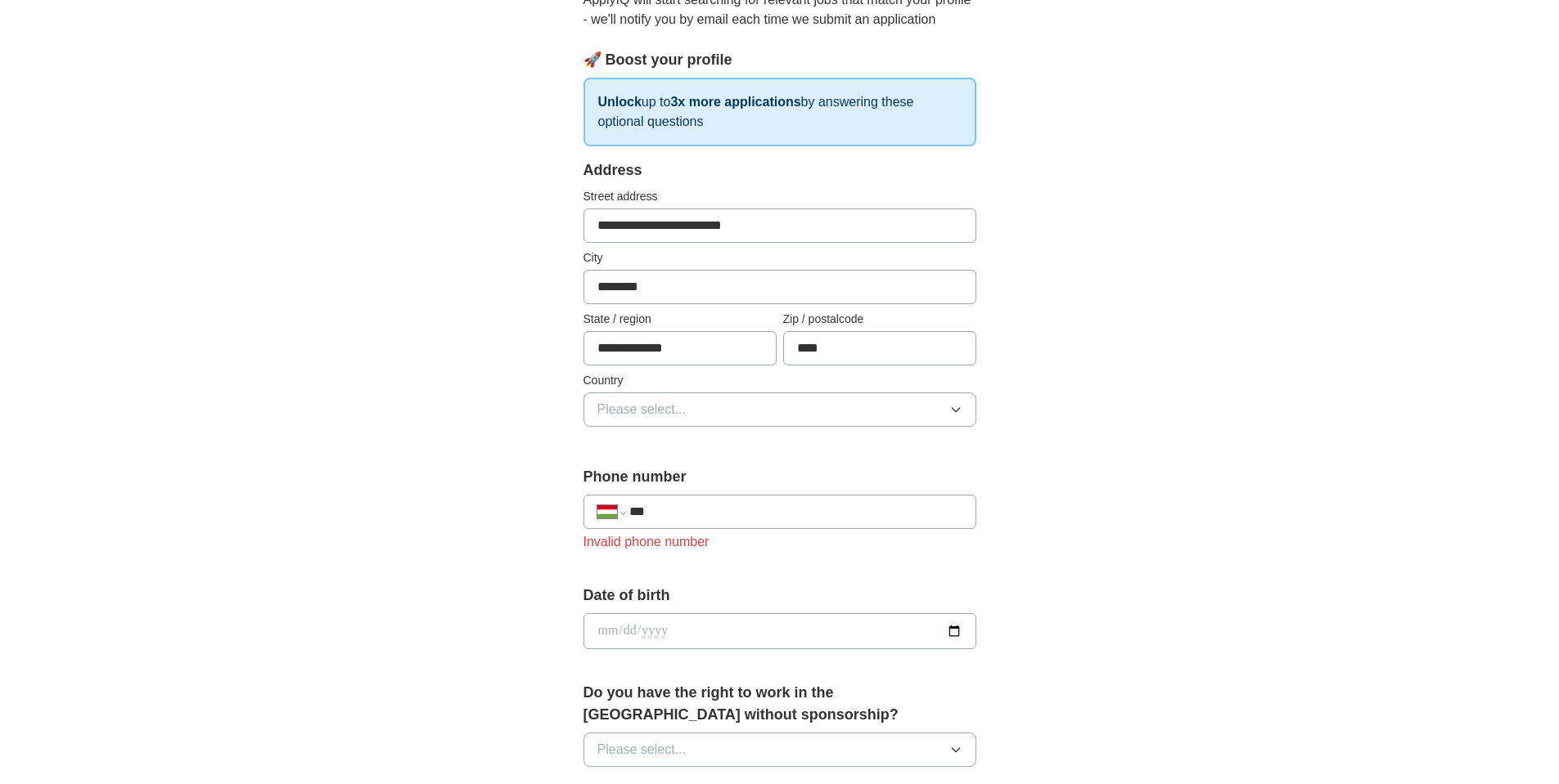
click at [957, 411] on icon "button" at bounding box center [955, 410] width 7 height 4
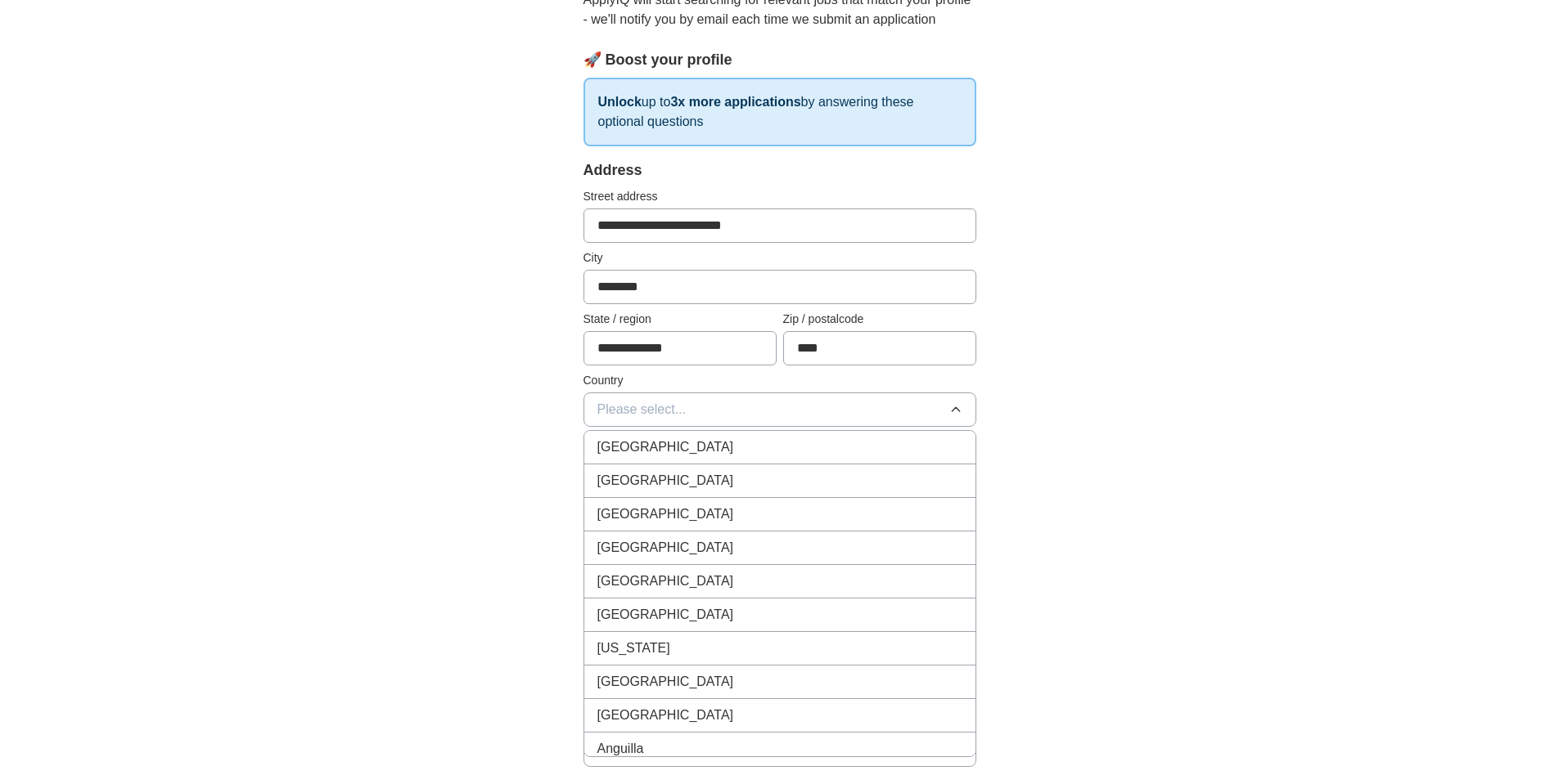
click at [809, 401] on button "Please select..." at bounding box center [780, 410] width 393 height 35
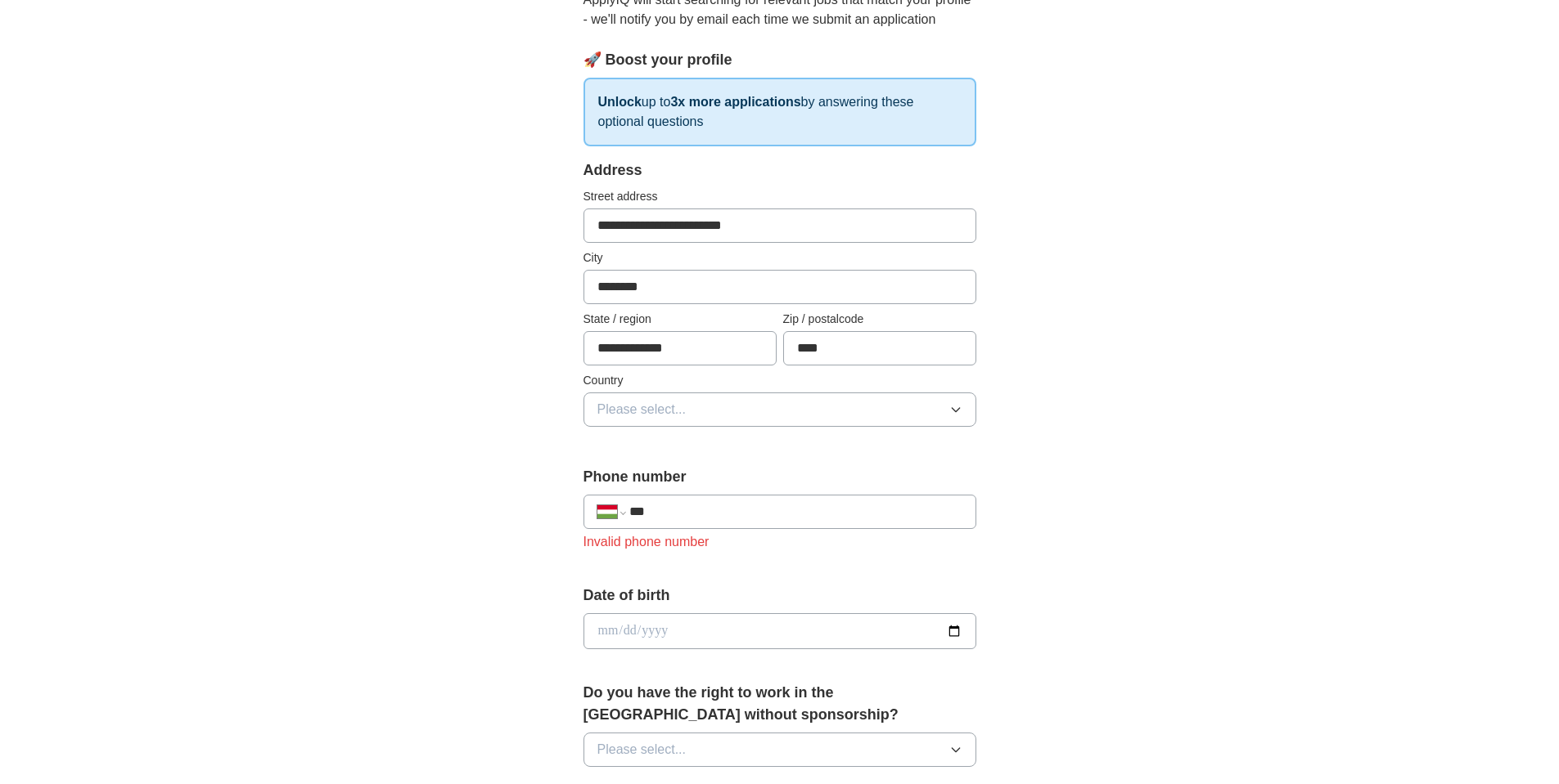
click at [950, 420] on button "Please select..." at bounding box center [780, 410] width 393 height 35
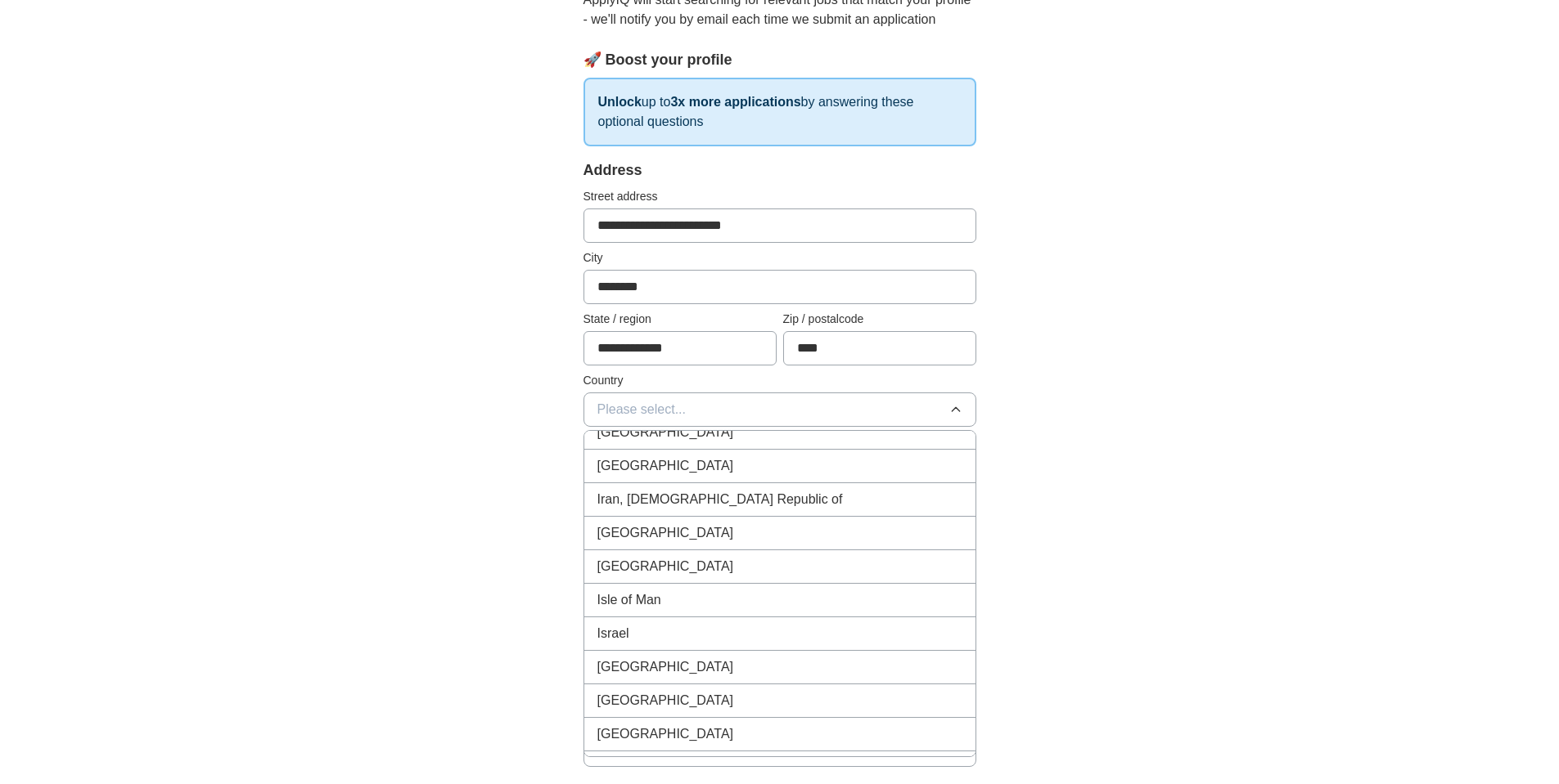
scroll to position [3239, 0]
click at [677, 567] on div "[GEOGRAPHIC_DATA]" at bounding box center [780, 562] width 365 height 20
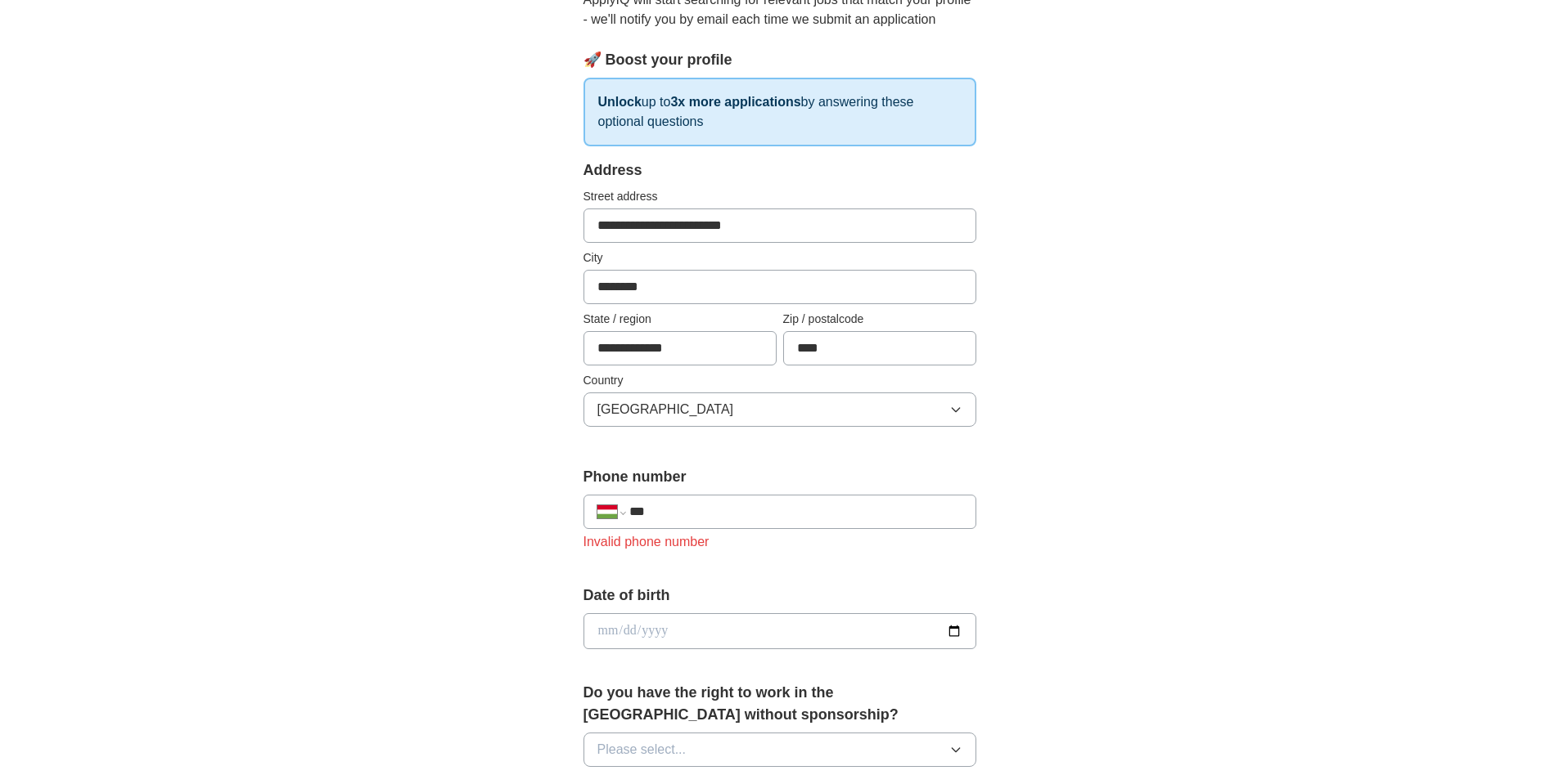
click at [699, 519] on input "***" at bounding box center [795, 512] width 333 height 20
type input "**********"
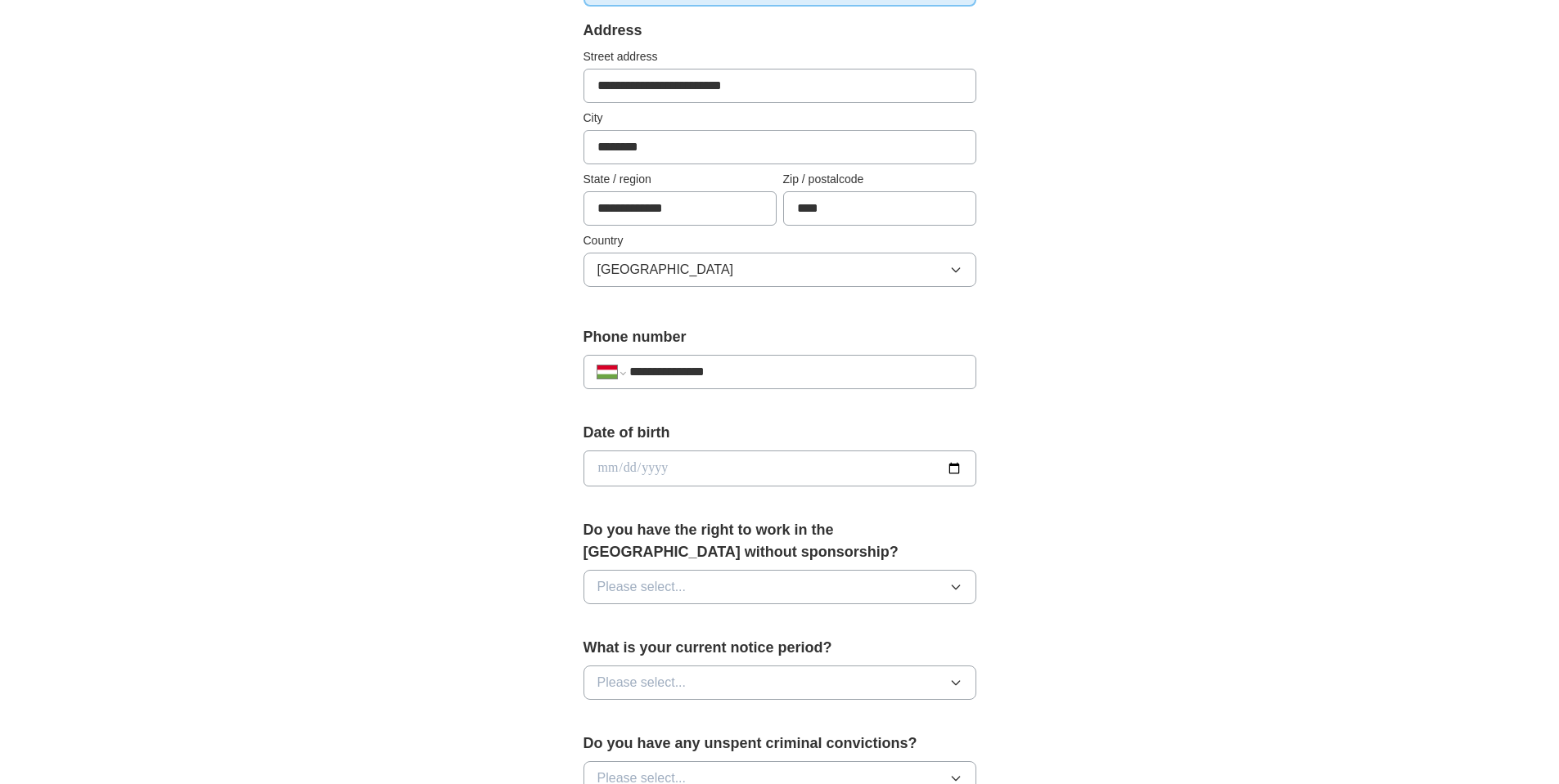
scroll to position [393, 0]
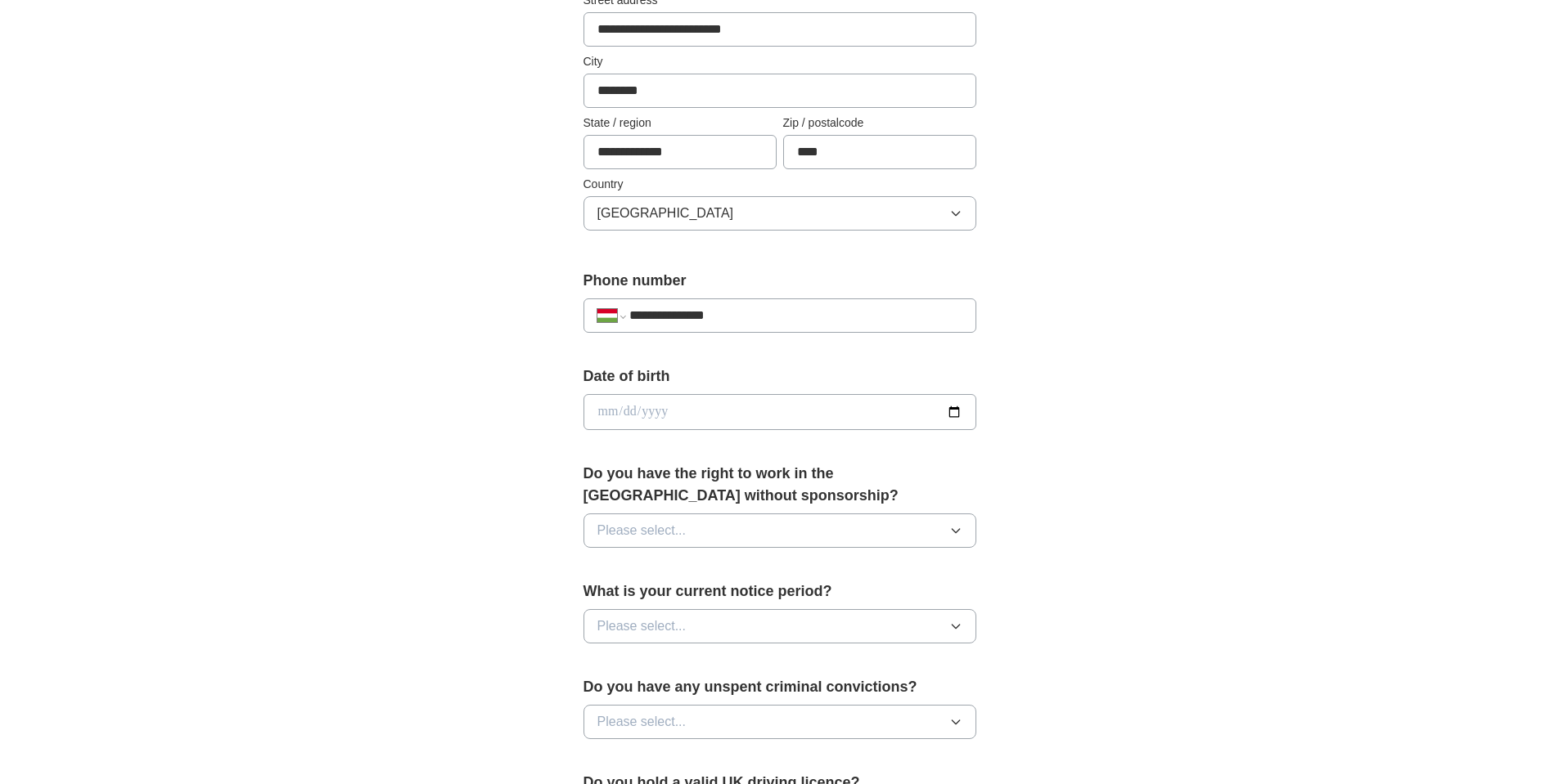
click at [949, 632] on icon "button" at bounding box center [955, 626] width 13 height 13
click at [659, 769] on div "1 month" at bounding box center [780, 765] width 365 height 20
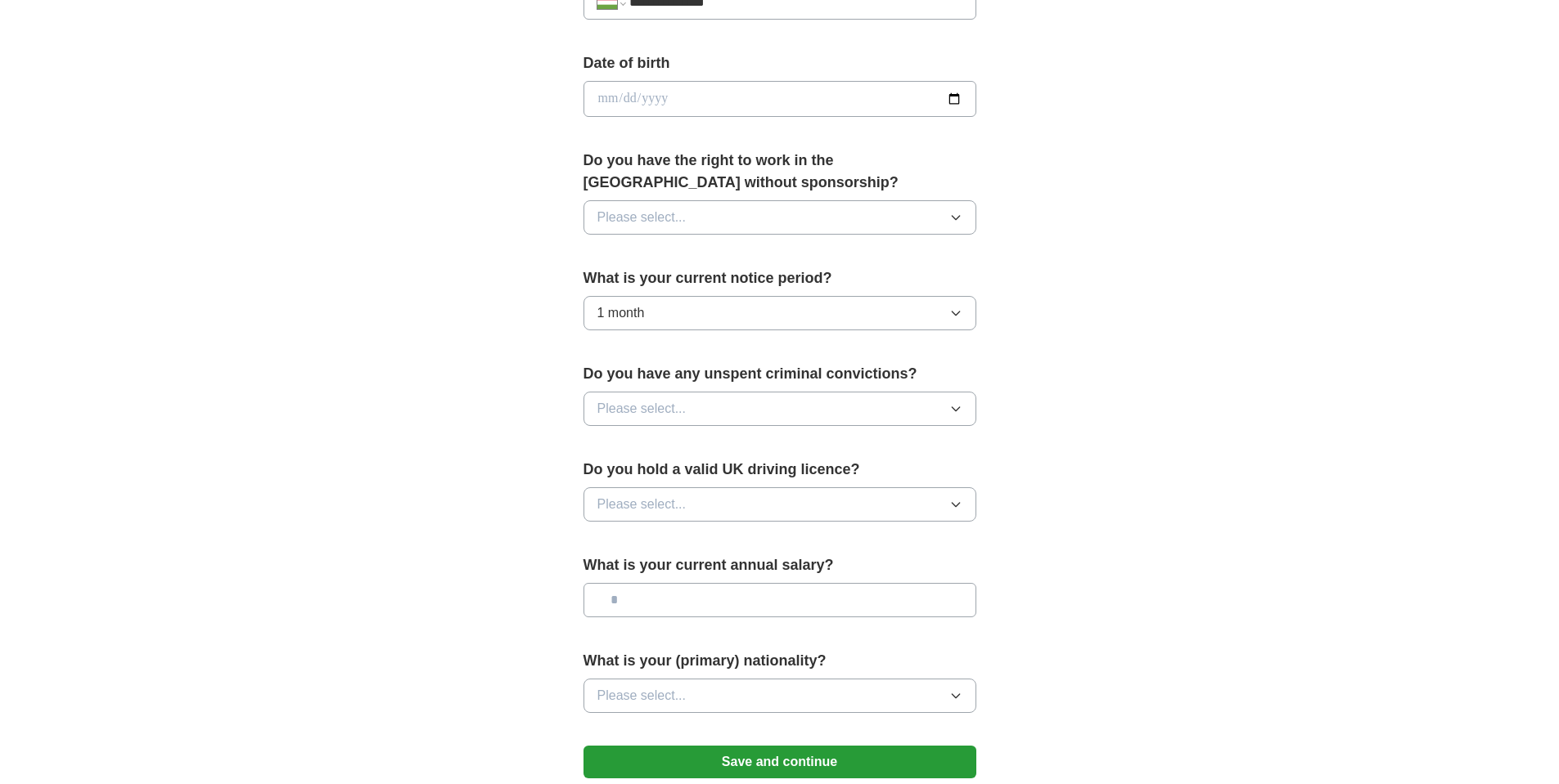
scroll to position [785, 0]
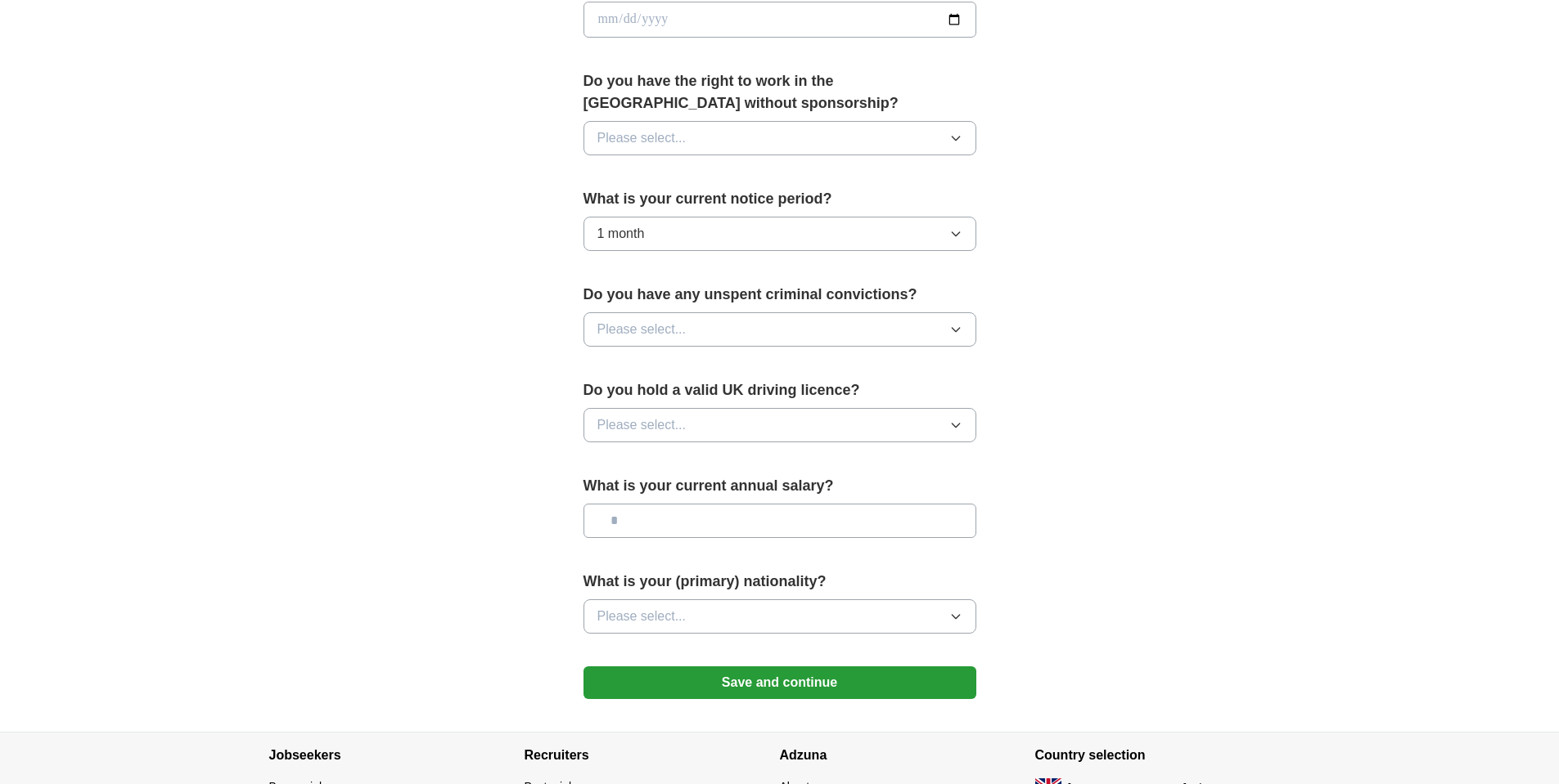
click at [957, 626] on button "Please select..." at bounding box center [780, 616] width 393 height 35
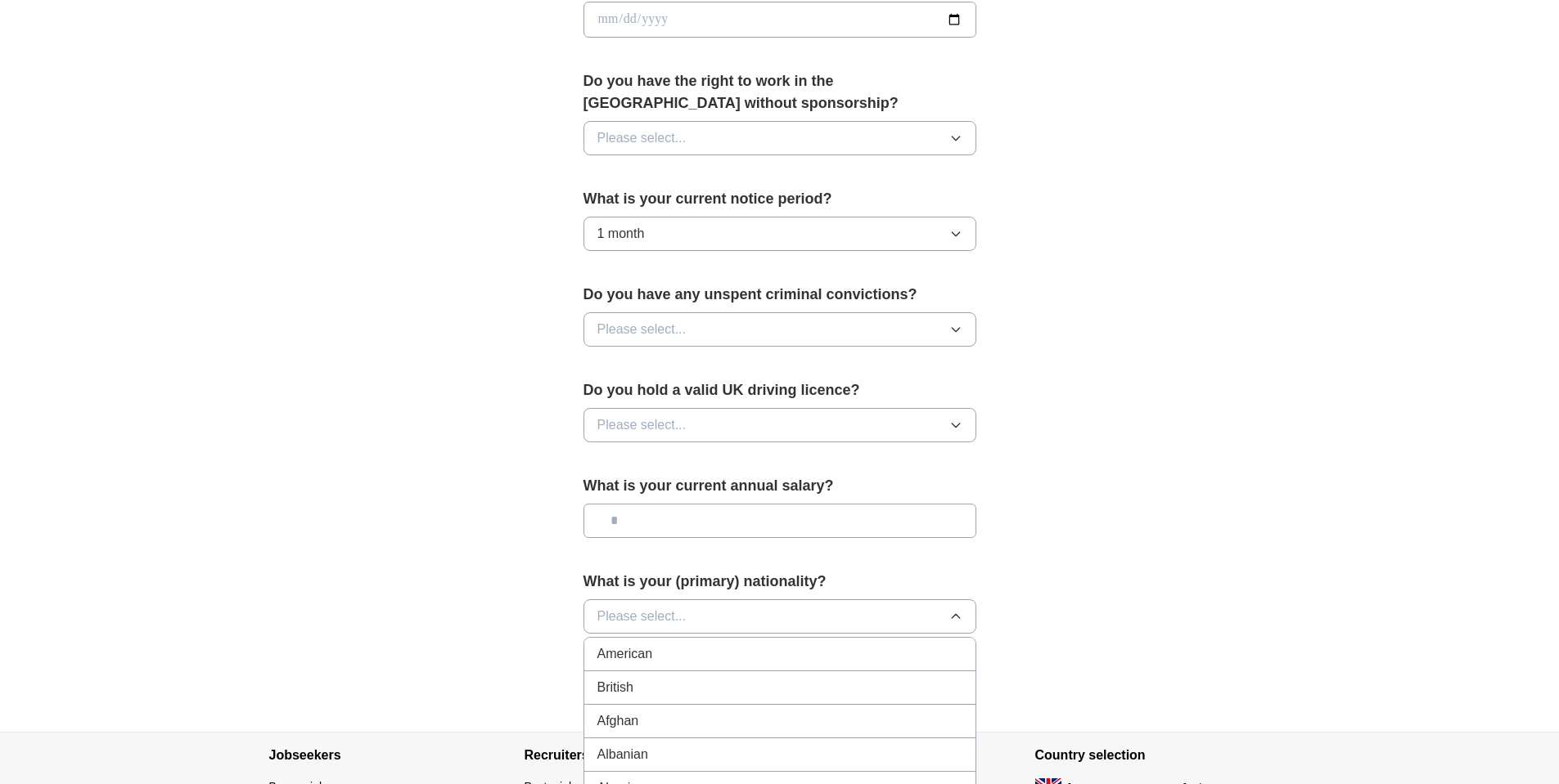
click at [764, 612] on button "Please select..." at bounding box center [780, 616] width 393 height 35
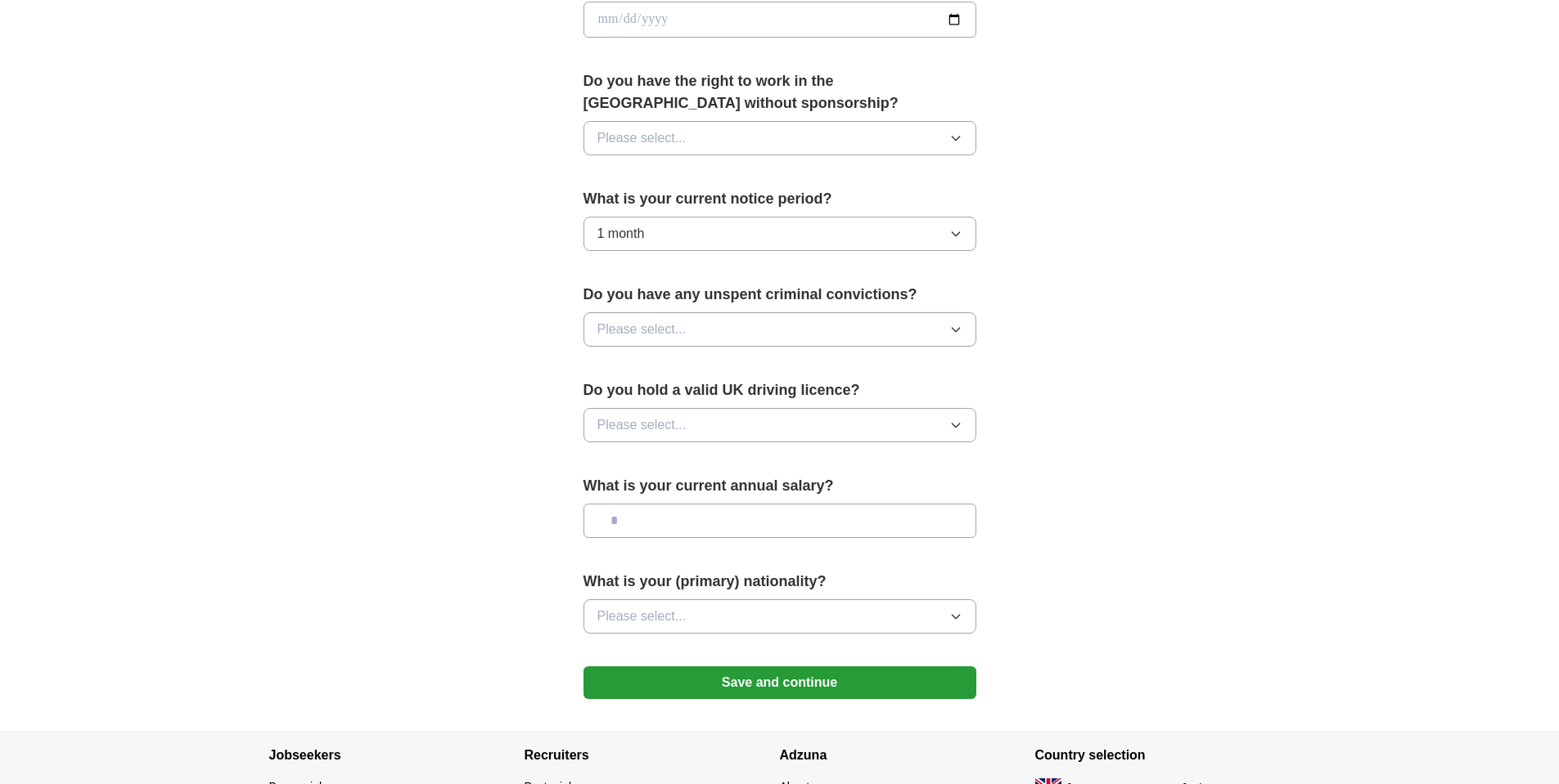
click at [764, 612] on button "Please select..." at bounding box center [780, 616] width 393 height 35
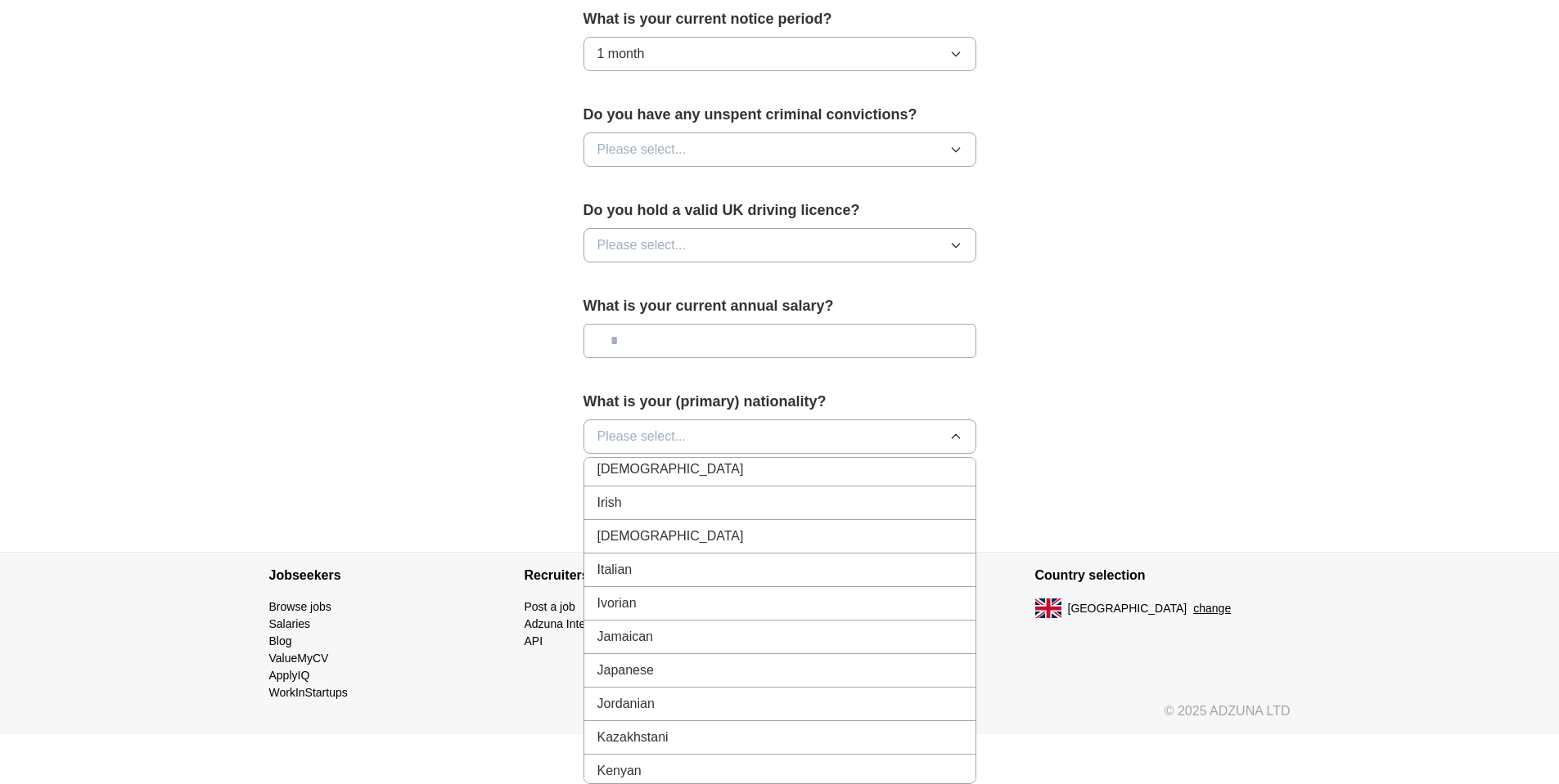
scroll to position [2591, 0]
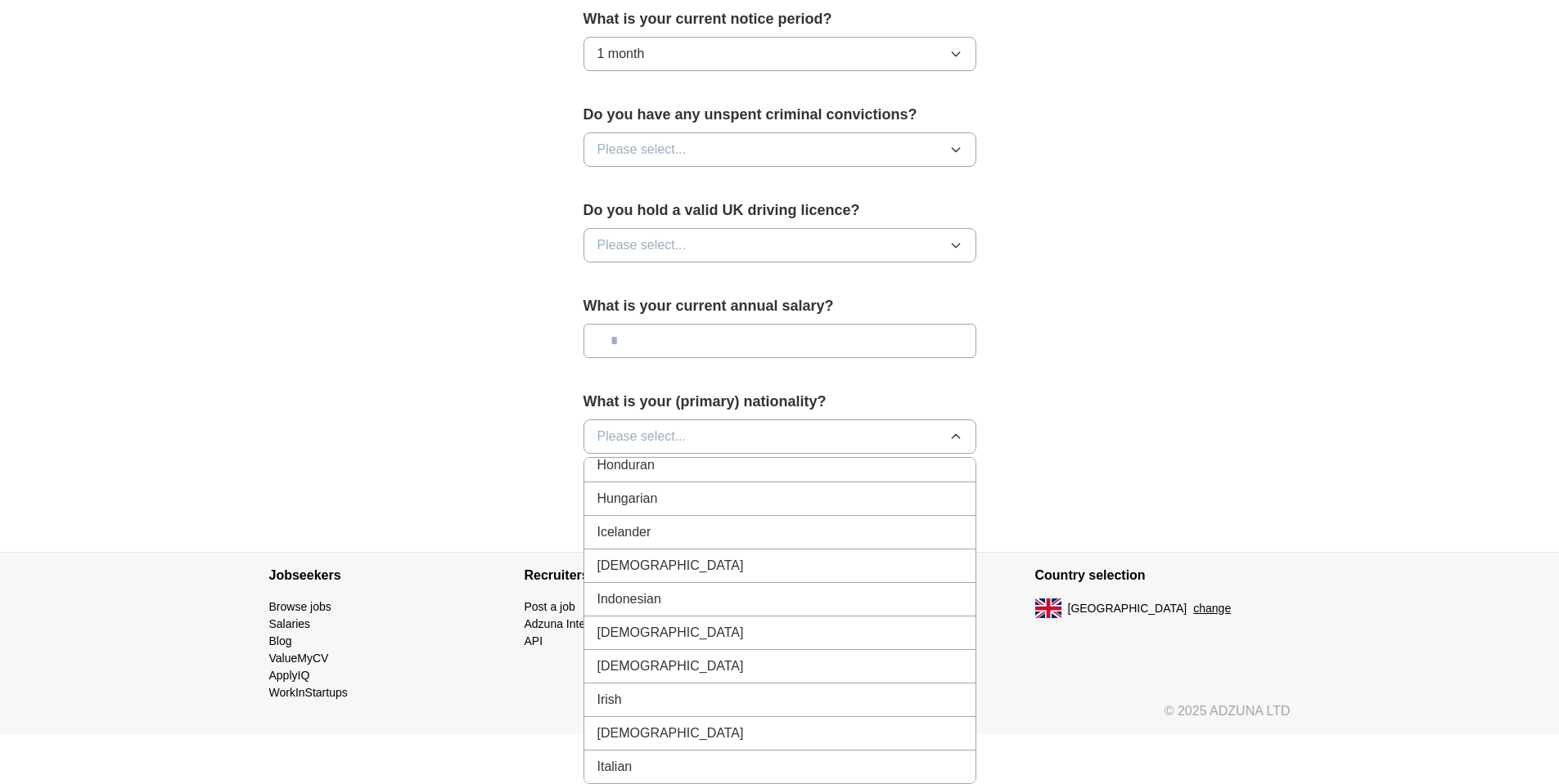
click at [710, 495] on div "Hungarian" at bounding box center [780, 499] width 365 height 20
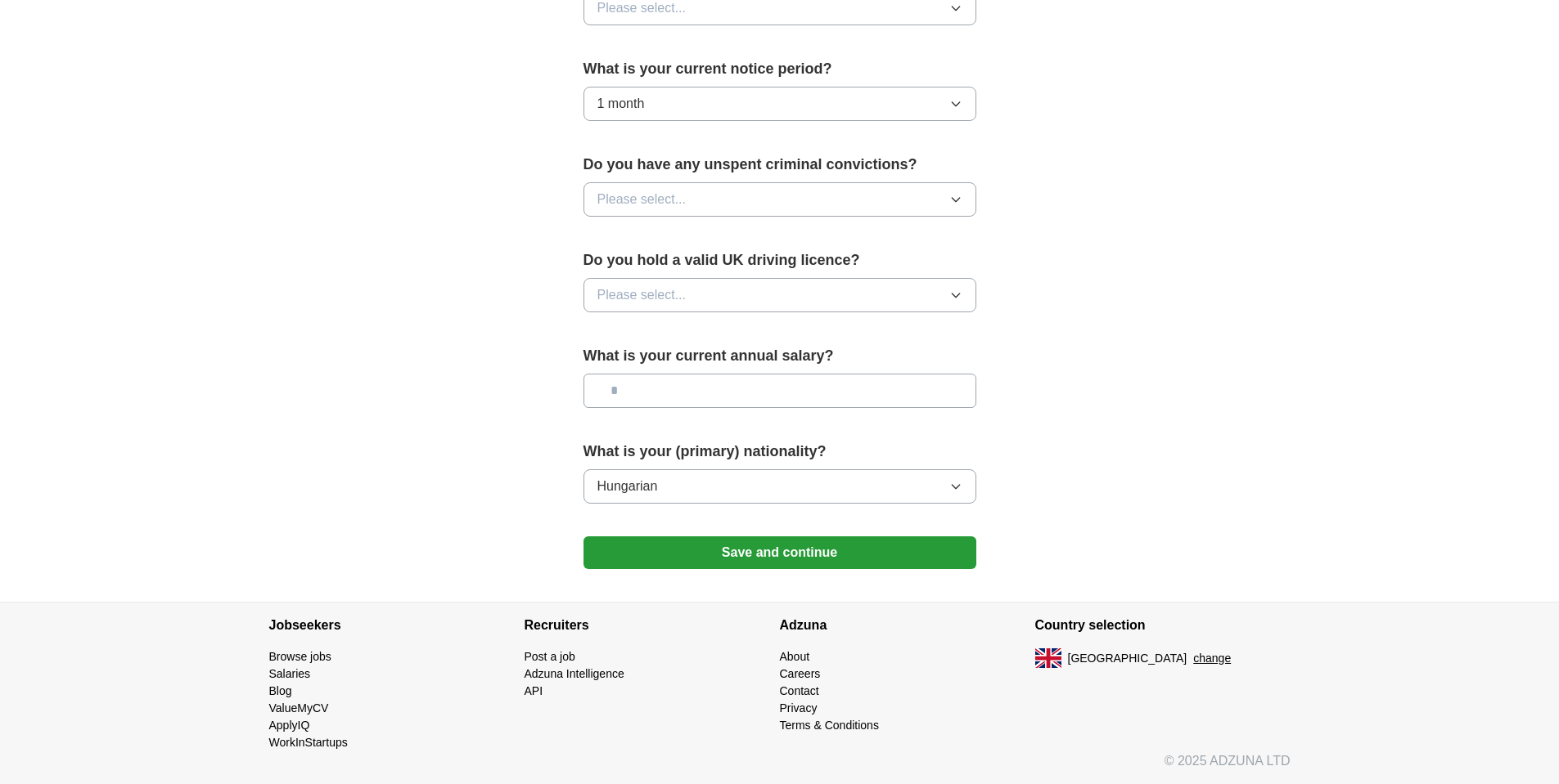
click at [827, 550] on button "Save and continue" at bounding box center [780, 553] width 393 height 33
